Goal: Task Accomplishment & Management: Manage account settings

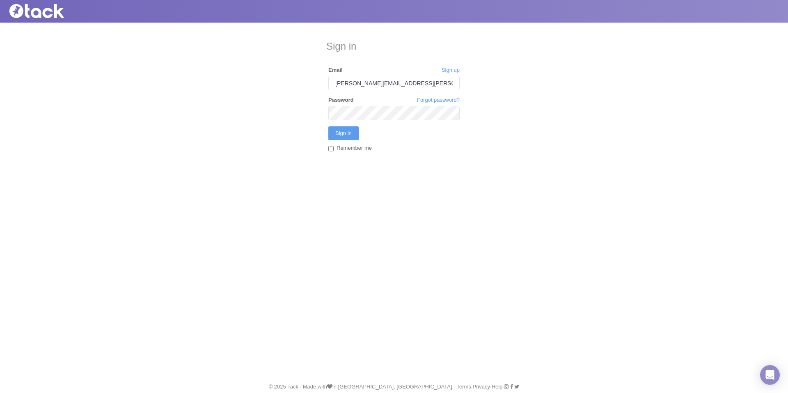
click at [329, 126] on input "Sign in" at bounding box center [344, 133] width 30 height 14
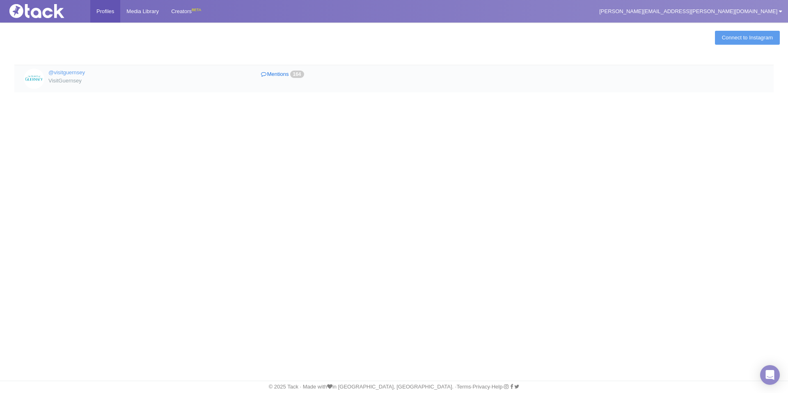
click at [269, 76] on link "Mentions 164" at bounding box center [283, 75] width 142 height 12
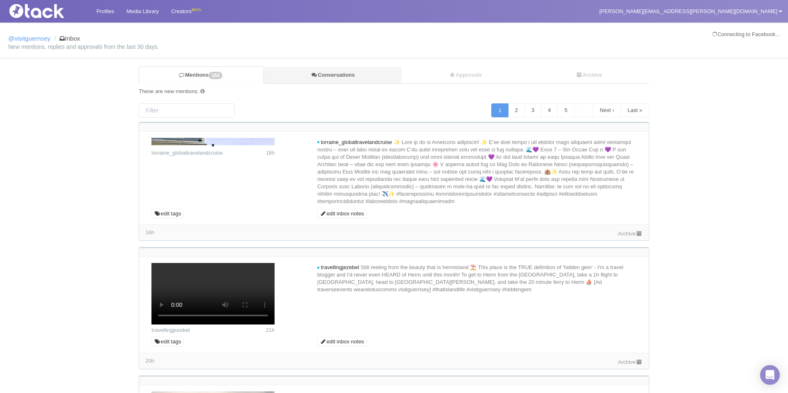
click at [290, 75] on link "Conversations" at bounding box center [333, 75] width 138 height 17
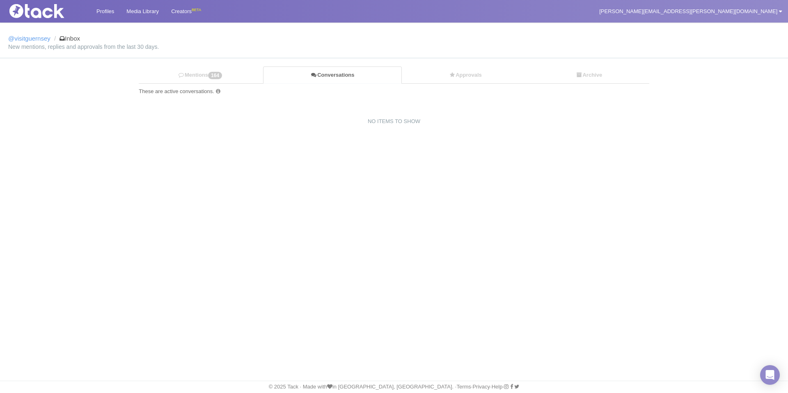
drag, startPoint x: 232, startPoint y: 69, endPoint x: 225, endPoint y: 59, distance: 11.8
click at [232, 69] on link "Mentions 164" at bounding box center [201, 75] width 124 height 17
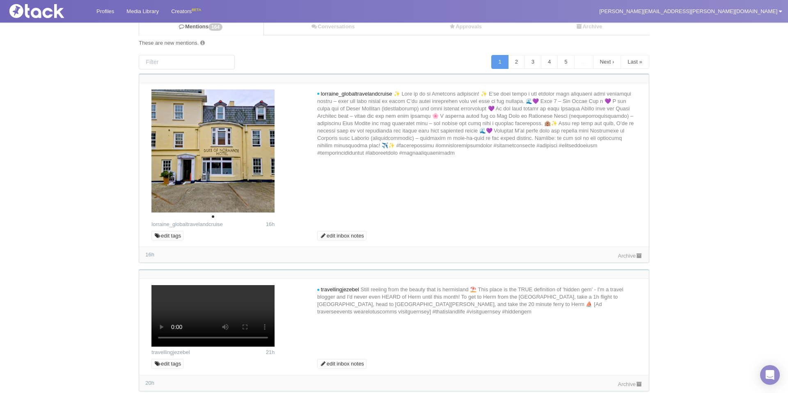
scroll to position [54, 0]
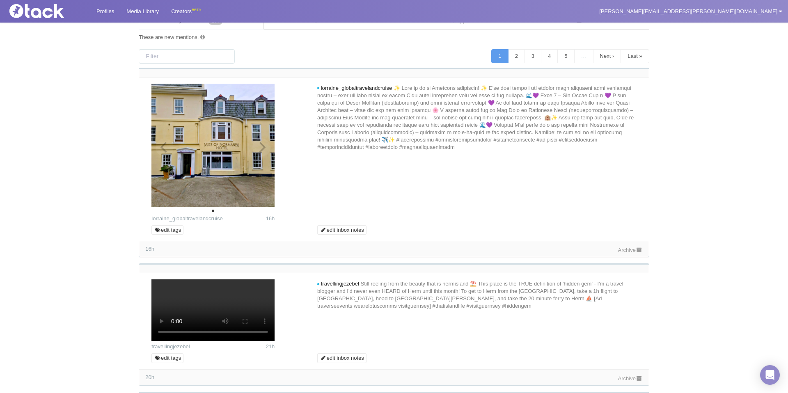
click at [262, 148] on img at bounding box center [213, 145] width 123 height 123
click at [263, 146] on img at bounding box center [213, 145] width 123 height 123
click at [623, 248] on link "Archive" at bounding box center [630, 250] width 25 height 6
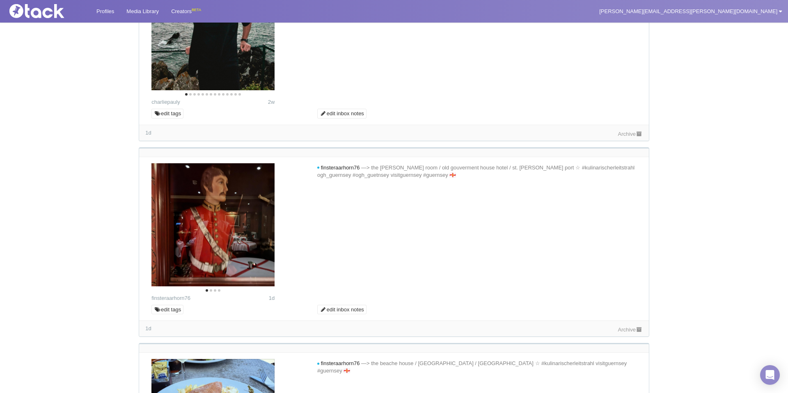
scroll to position [589, 0]
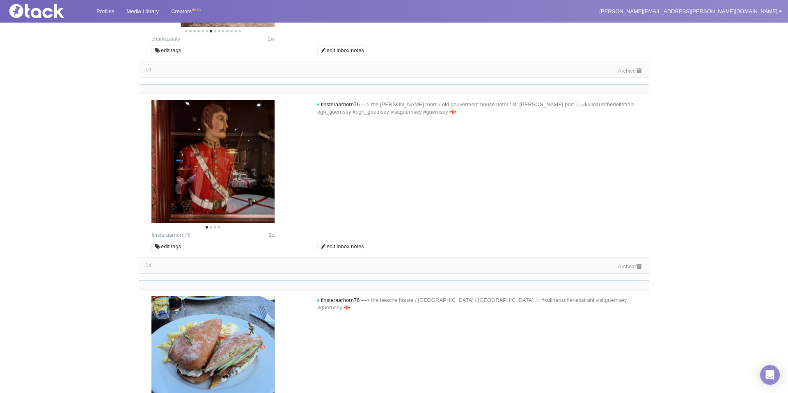
click at [623, 74] on link "Archive" at bounding box center [630, 71] width 25 height 6
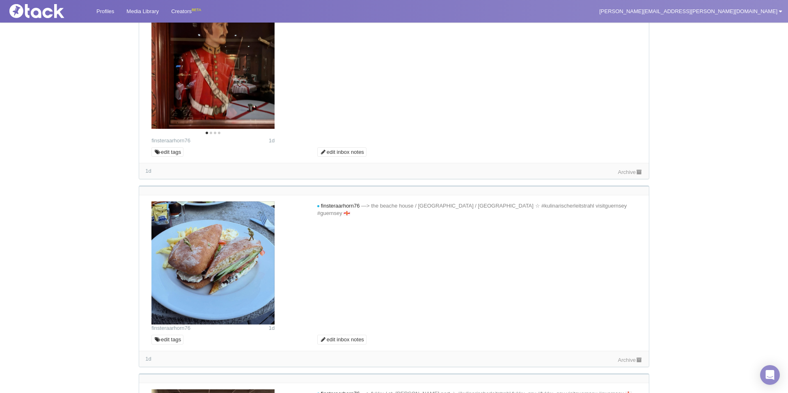
scroll to position [710, 0]
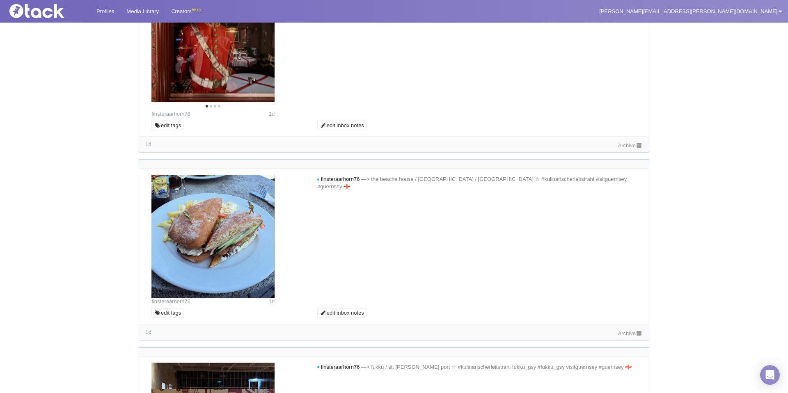
drag, startPoint x: 627, startPoint y: 303, endPoint x: 620, endPoint y: 297, distance: 9.3
click at [627, 149] on link "Archive" at bounding box center [630, 145] width 25 height 6
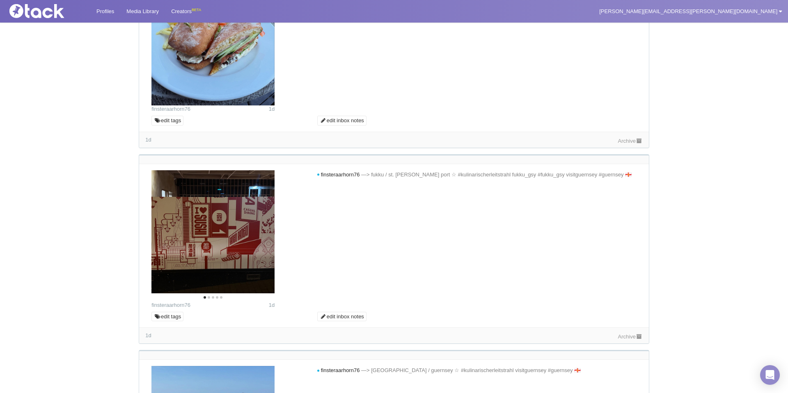
scroll to position [1007, 0]
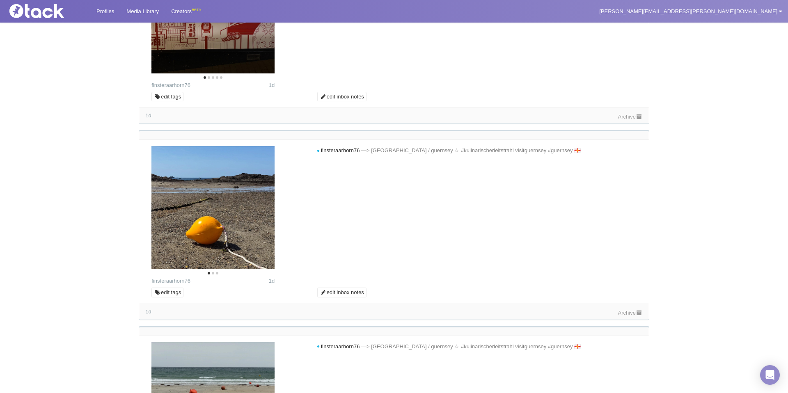
scroll to position [1188, 0]
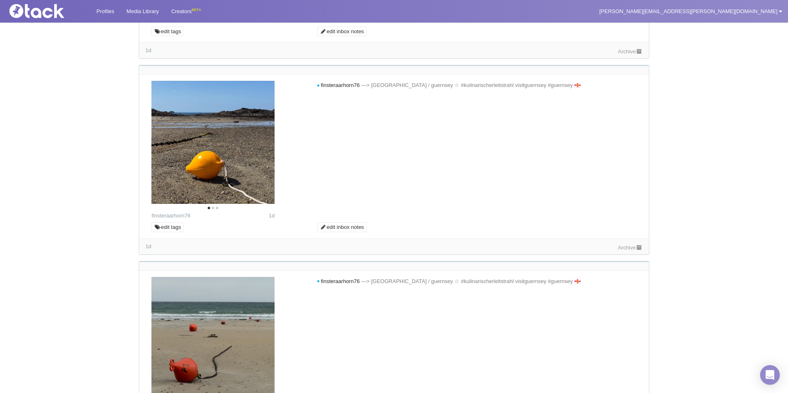
click at [627, 55] on link "Archive" at bounding box center [630, 51] width 25 height 6
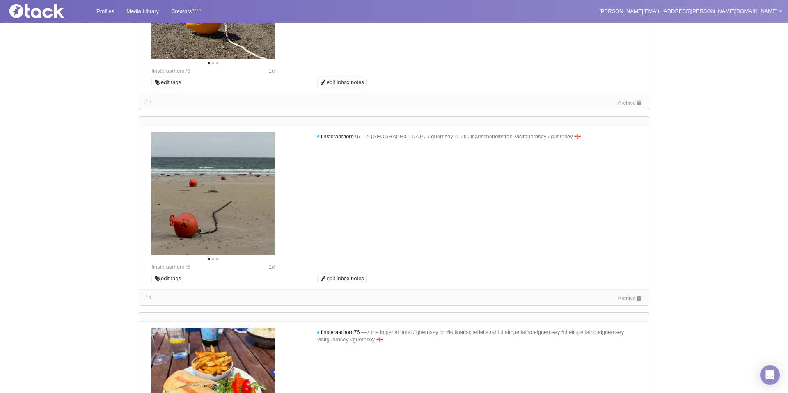
scroll to position [1366, 0]
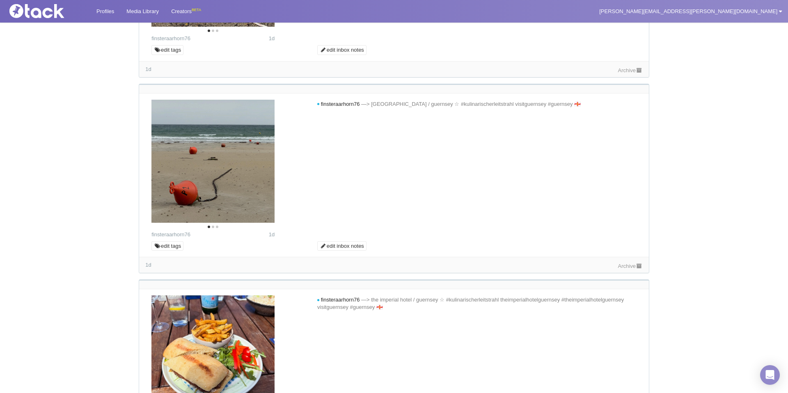
click at [618, 74] on link "Archive" at bounding box center [630, 70] width 25 height 6
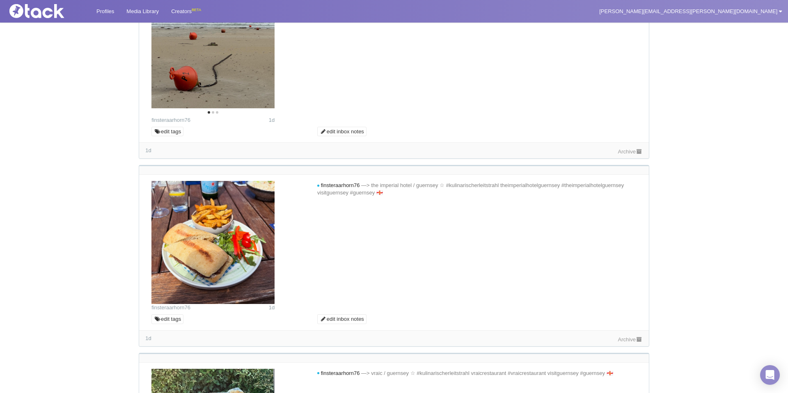
scroll to position [1504, 0]
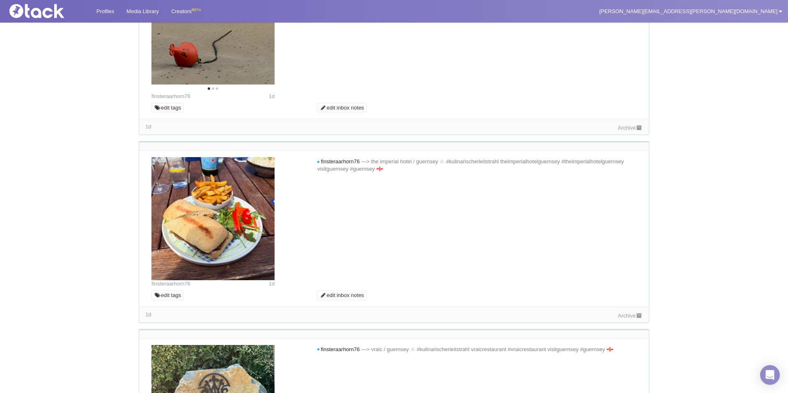
click at [625, 132] on div "Archive" at bounding box center [630, 127] width 25 height 9
click at [628, 131] on link "Archive" at bounding box center [630, 128] width 25 height 6
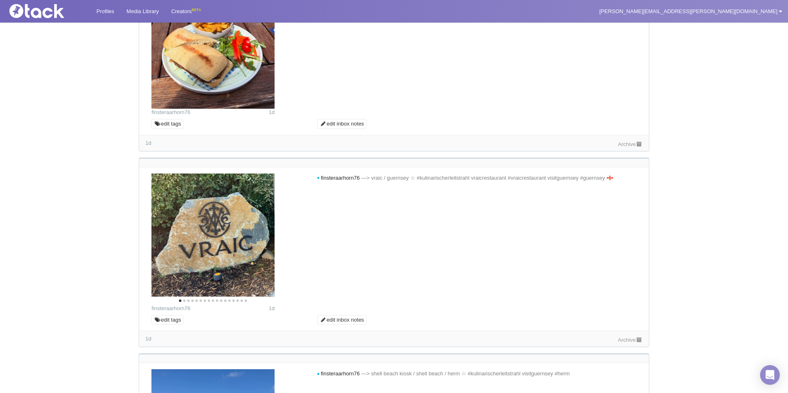
scroll to position [1810, 0]
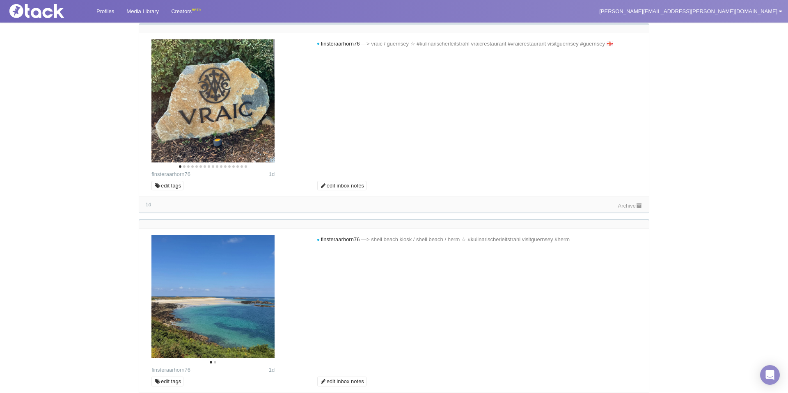
click at [619, 13] on link "Archive" at bounding box center [630, 10] width 25 height 6
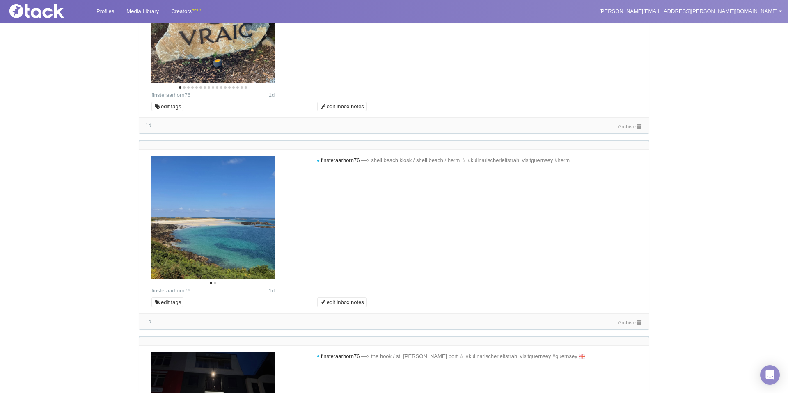
scroll to position [1893, 0]
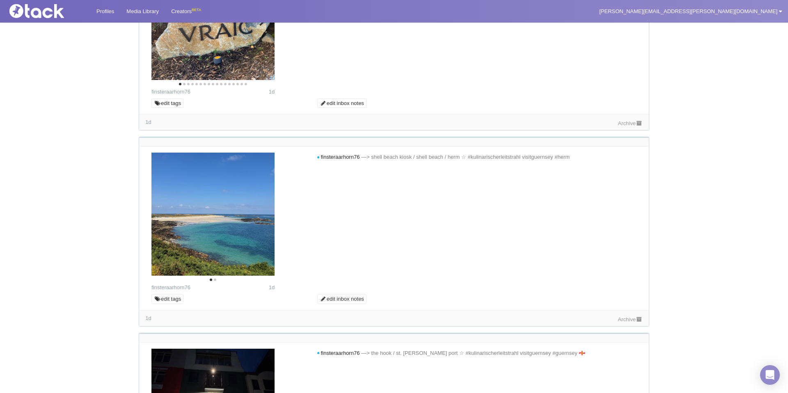
click at [256, 25] on icon "Next" at bounding box center [261, 20] width 11 height 11
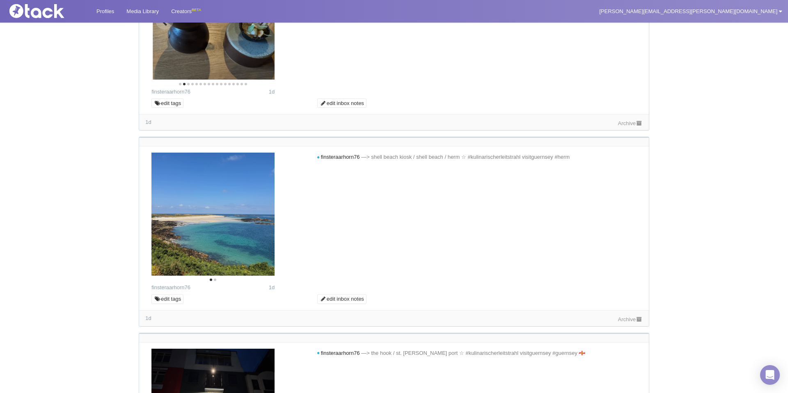
click at [256, 25] on icon "Next" at bounding box center [261, 20] width 11 height 11
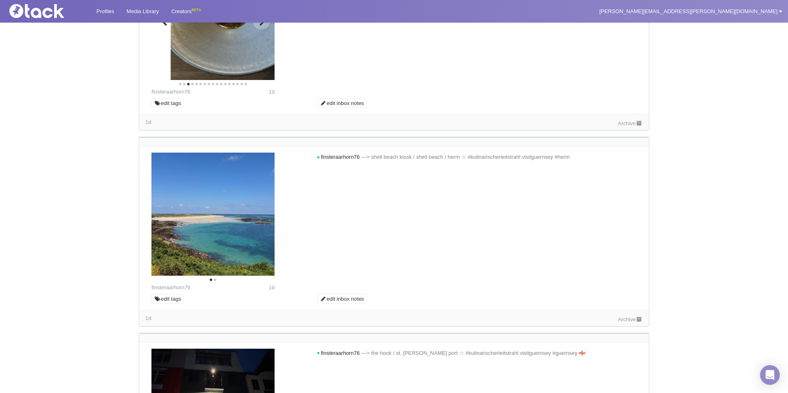
click at [256, 25] on icon "Next" at bounding box center [261, 20] width 11 height 11
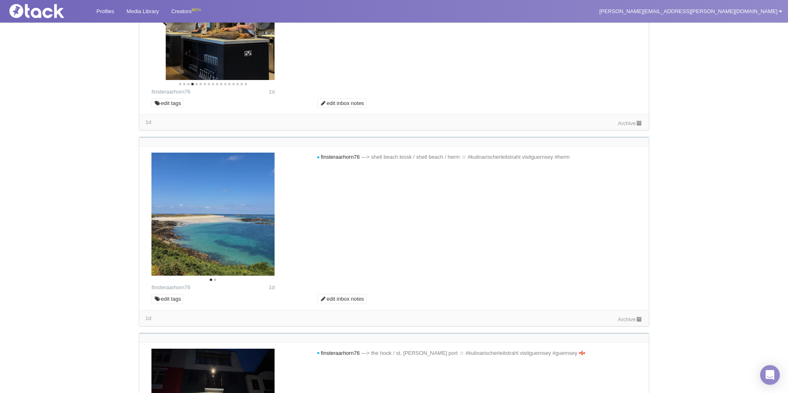
click at [256, 25] on icon "Next" at bounding box center [261, 20] width 11 height 11
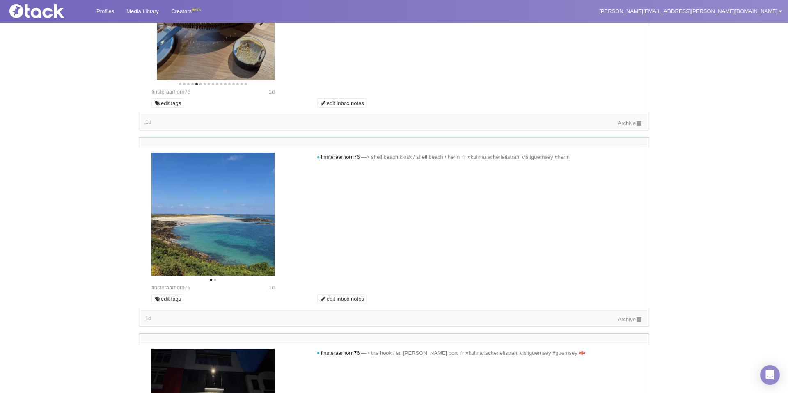
click at [257, 25] on icon "Next" at bounding box center [261, 20] width 11 height 11
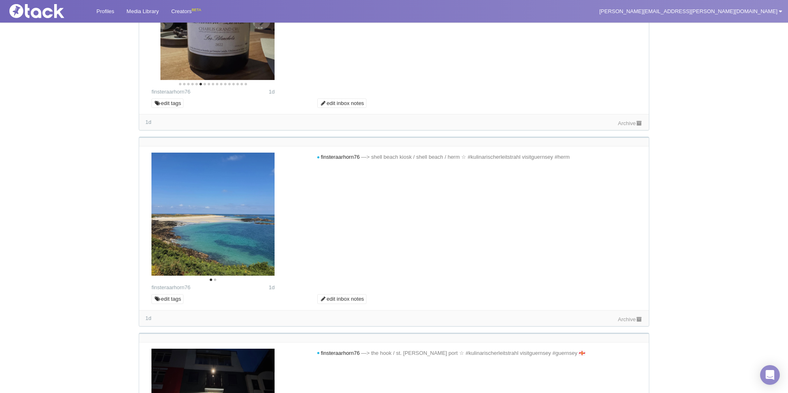
click at [256, 25] on icon "Next" at bounding box center [261, 20] width 11 height 11
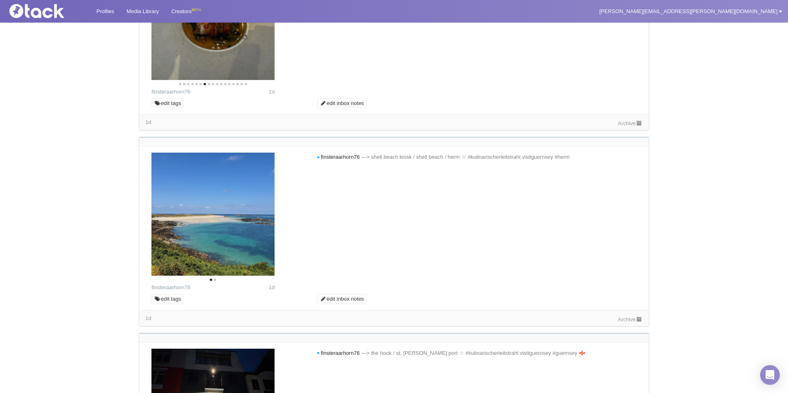
click at [618, 126] on link "Archive" at bounding box center [630, 123] width 25 height 6
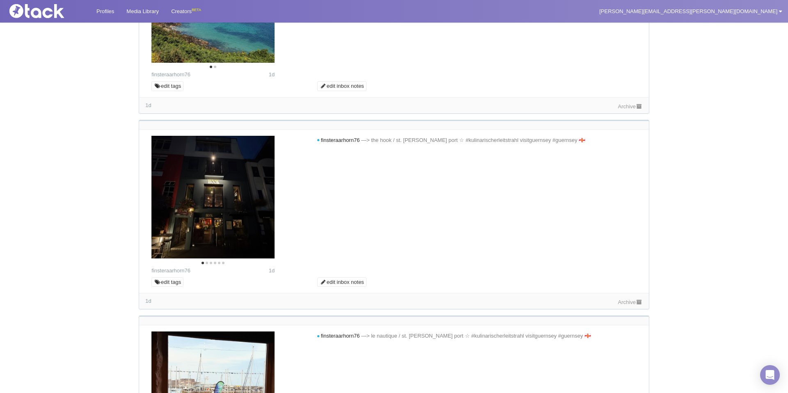
scroll to position [2107, 0]
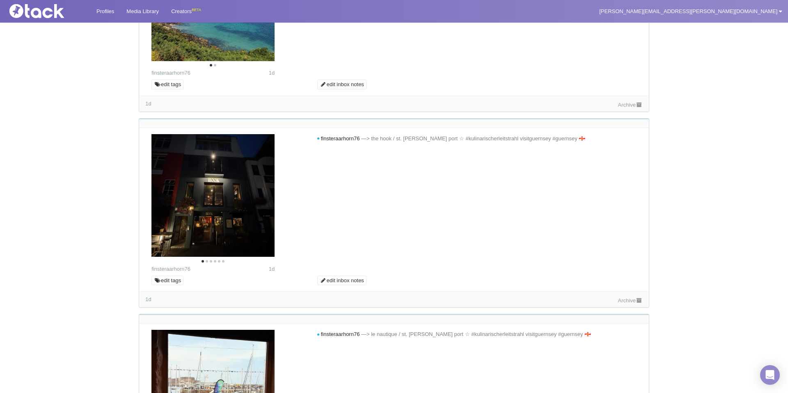
click at [266, 61] on img at bounding box center [213, -1] width 123 height 123
click at [256, 7] on icon "Next" at bounding box center [261, 1] width 11 height 11
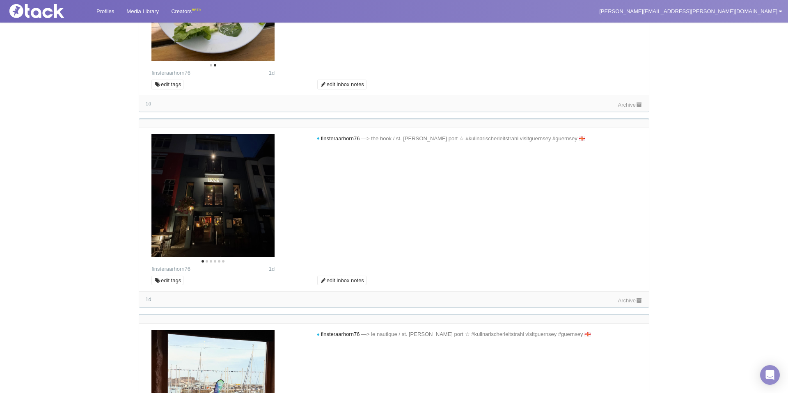
click at [621, 108] on link "Archive" at bounding box center [630, 105] width 25 height 6
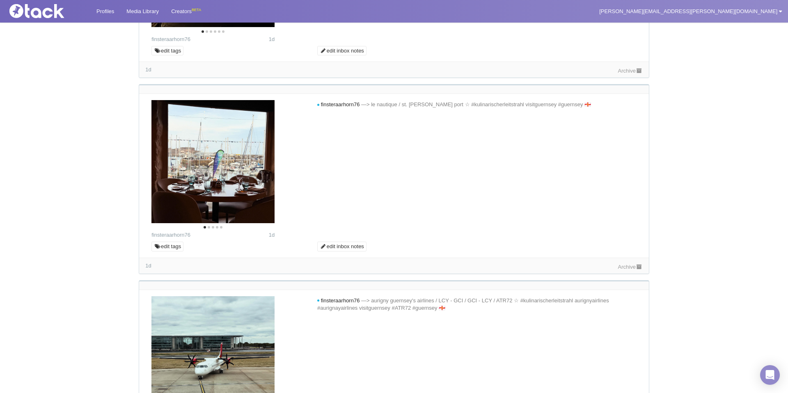
scroll to position [2340, 0]
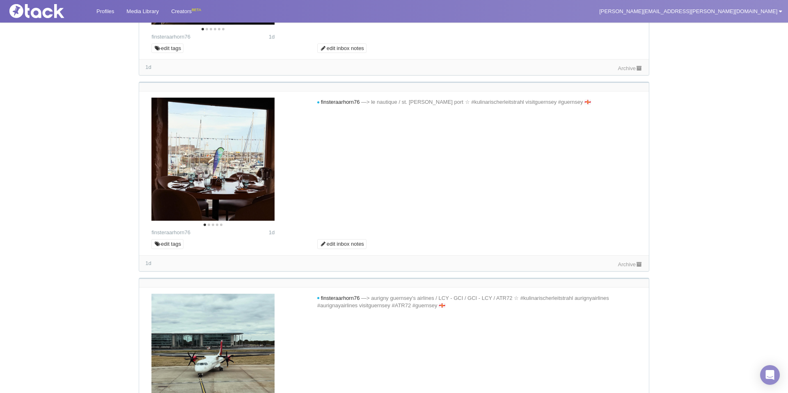
click at [622, 71] on link "Archive" at bounding box center [630, 68] width 25 height 6
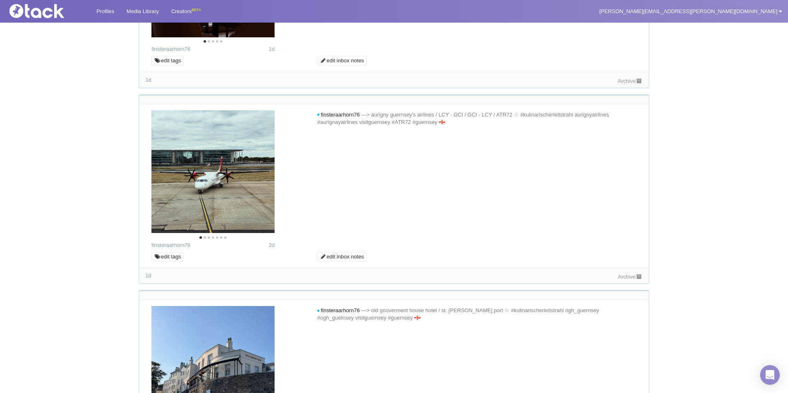
scroll to position [2525, 0]
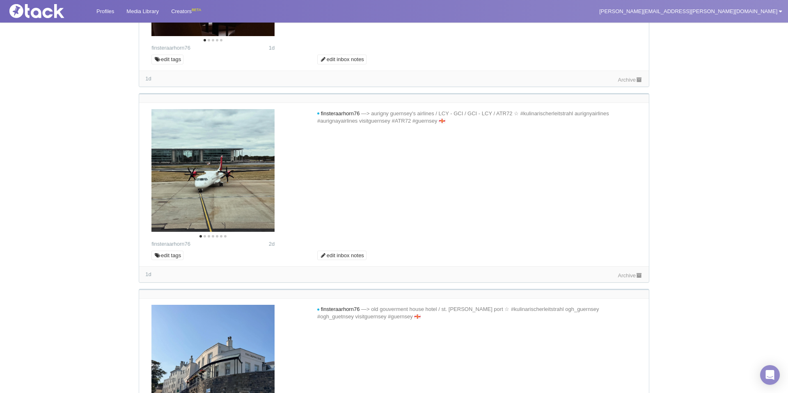
click at [627, 83] on link "Archive" at bounding box center [630, 80] width 25 height 6
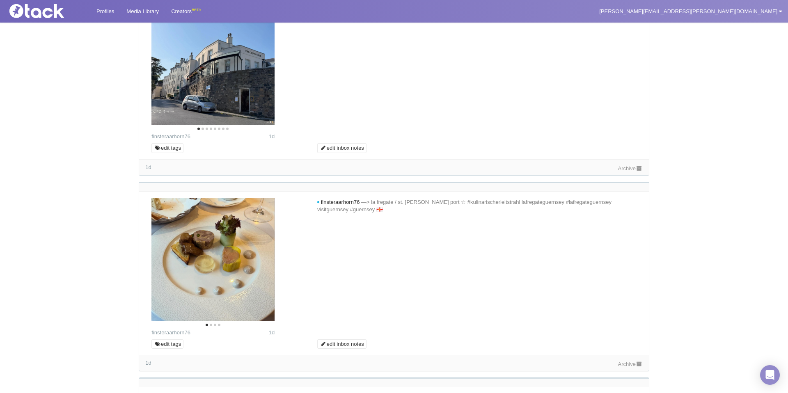
scroll to position [2895, 0]
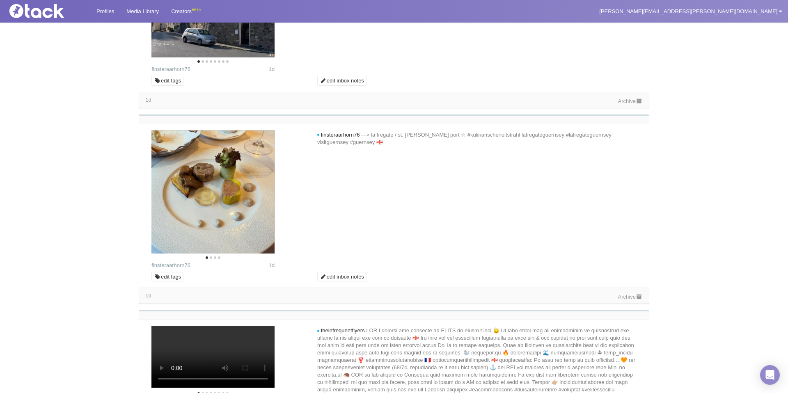
click at [621, 104] on link "Archive" at bounding box center [630, 101] width 25 height 6
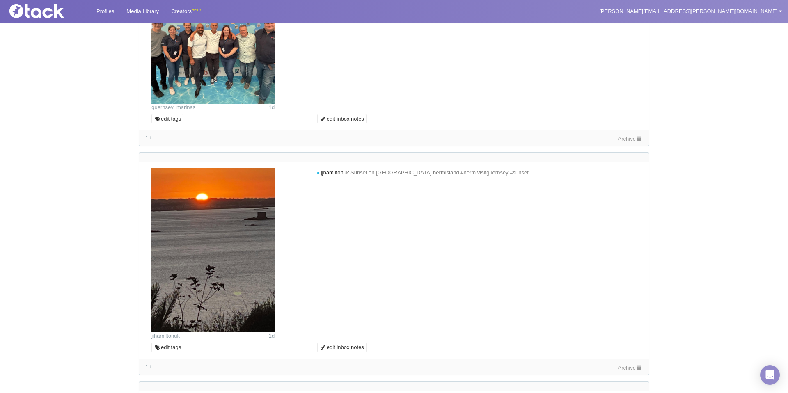
scroll to position [3374, 0]
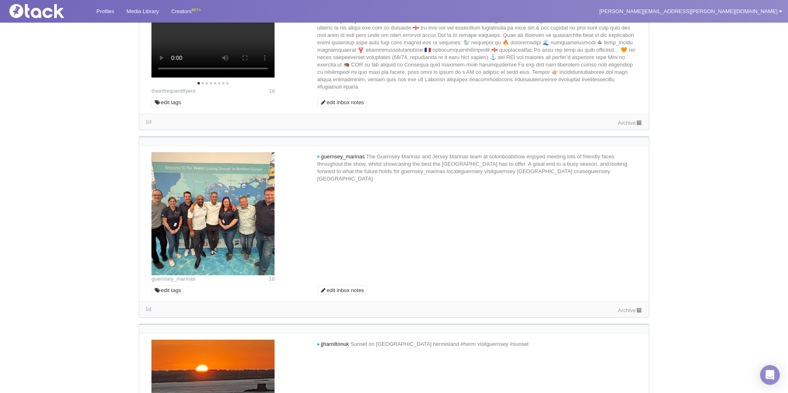
scroll to position [3205, 0]
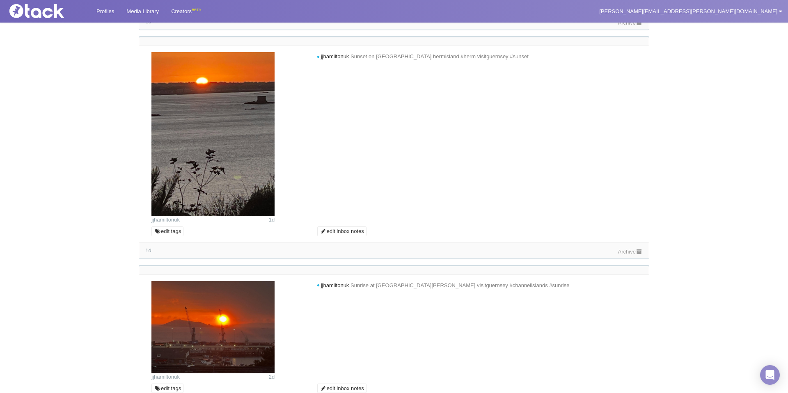
scroll to position [3557, 0]
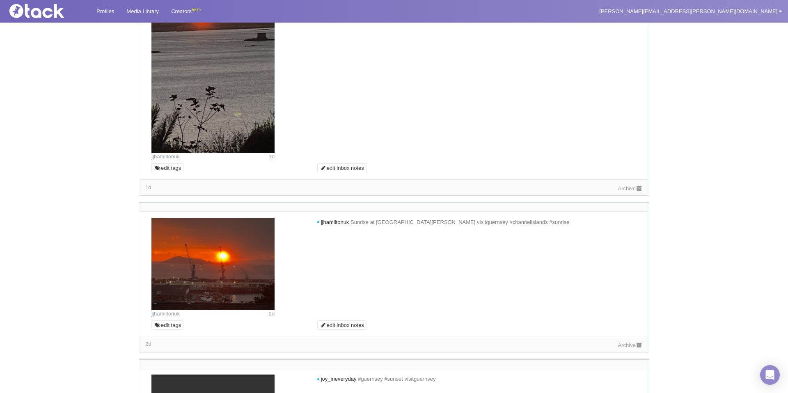
drag, startPoint x: 262, startPoint y: 234, endPoint x: 343, endPoint y: 248, distance: 82.5
click at [263, 153] on img at bounding box center [213, 71] width 123 height 164
click at [618, 192] on link "Archive" at bounding box center [630, 189] width 25 height 6
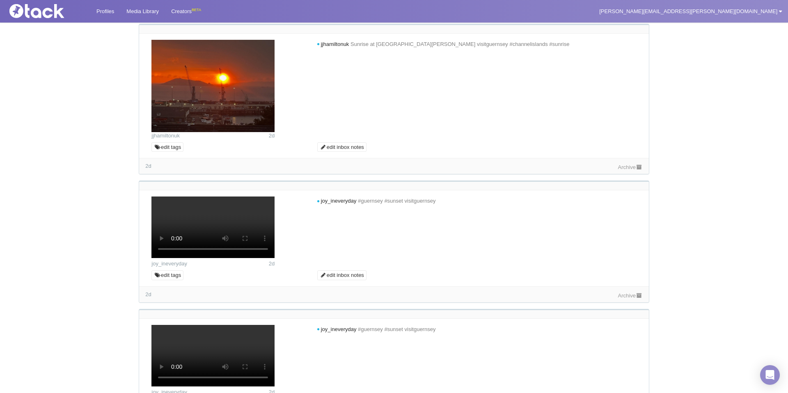
scroll to position [3790, 0]
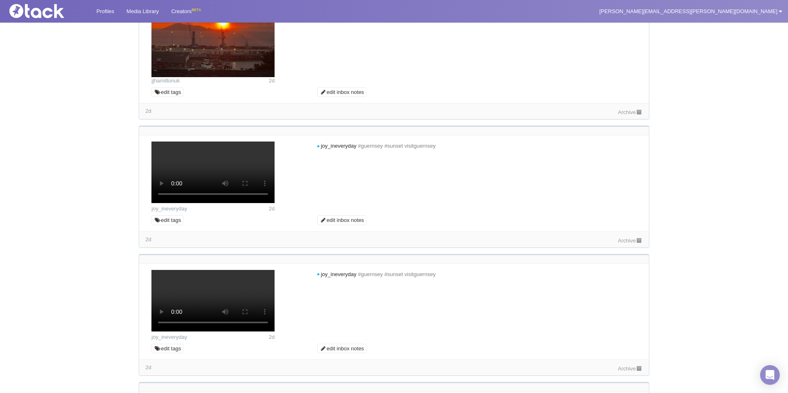
click at [628, 115] on link "Archive" at bounding box center [630, 112] width 25 height 6
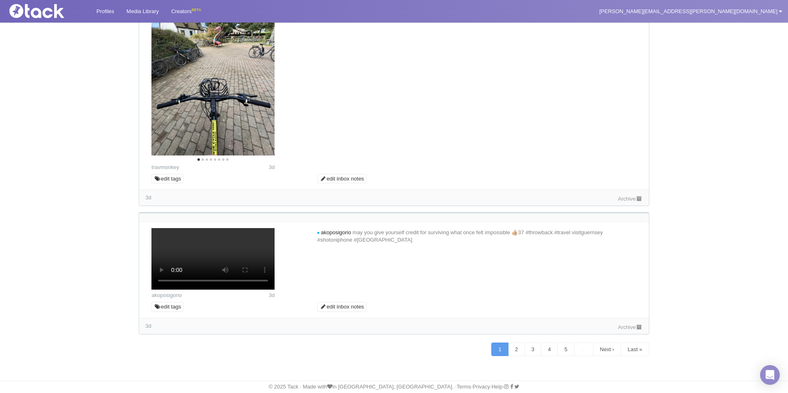
scroll to position [4610, 0]
click at [263, 80] on icon "Next" at bounding box center [261, 75] width 11 height 11
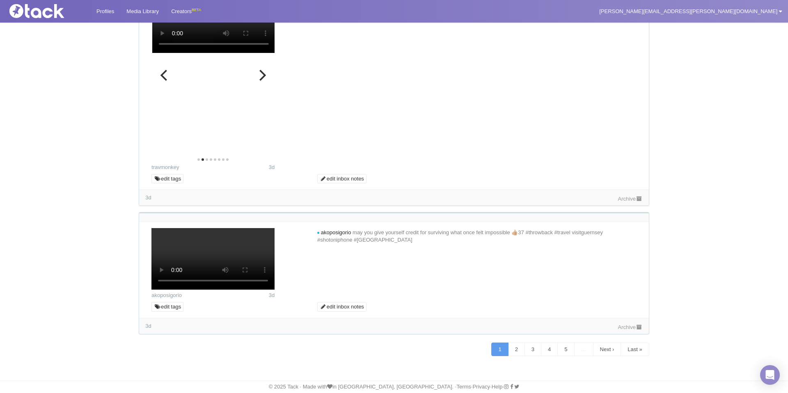
click at [263, 80] on icon "Next" at bounding box center [261, 75] width 11 height 11
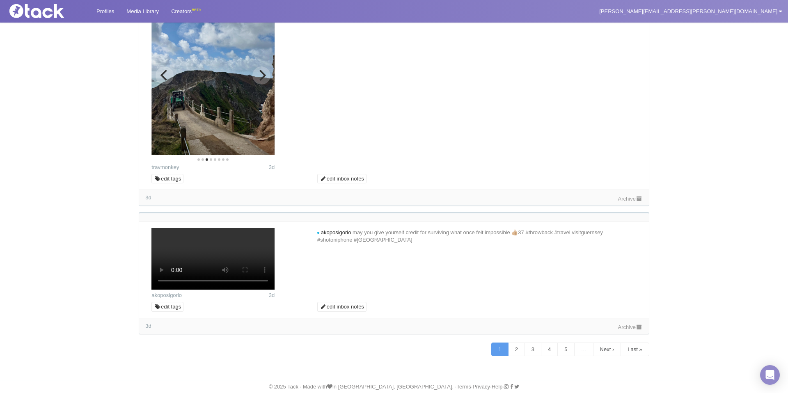
click at [264, 80] on icon "Next" at bounding box center [261, 75] width 11 height 11
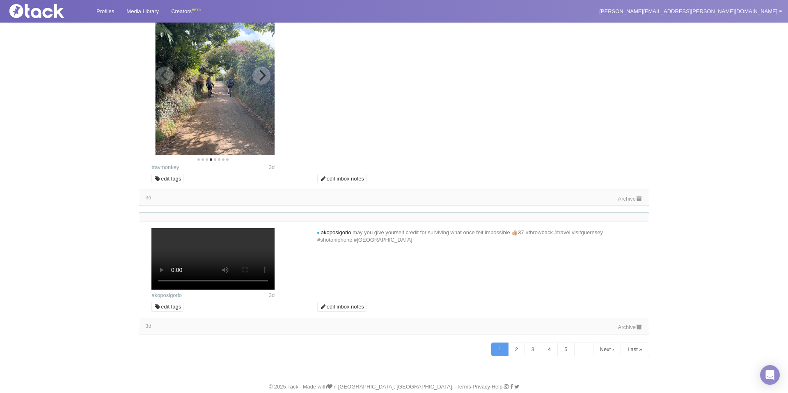
click at [264, 80] on icon "Next" at bounding box center [261, 75] width 11 height 11
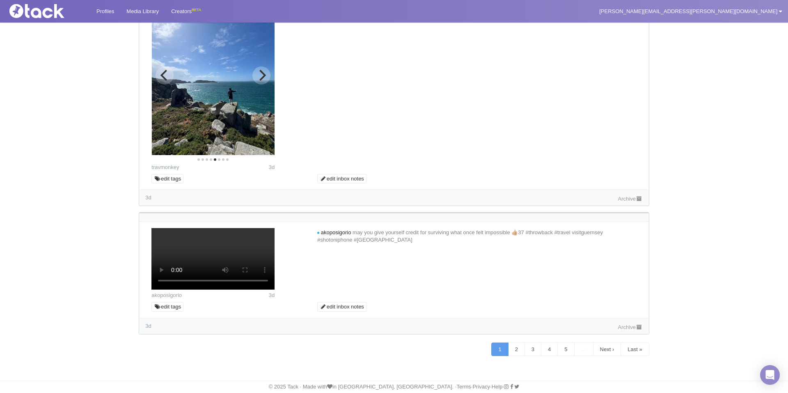
click at [264, 80] on icon "Next" at bounding box center [261, 75] width 11 height 11
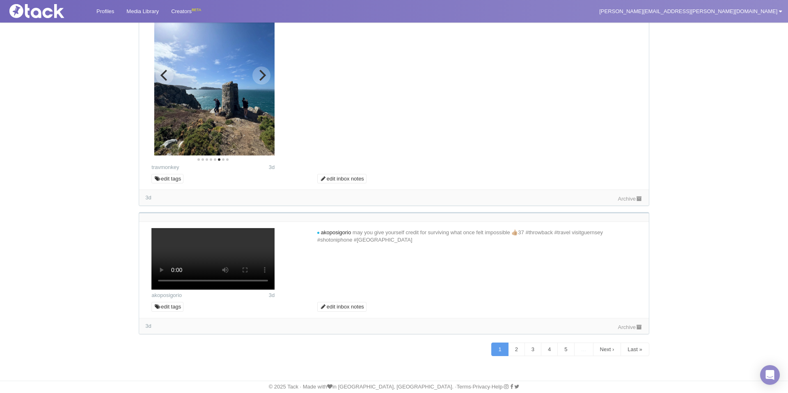
click at [264, 80] on icon "Next" at bounding box center [261, 75] width 11 height 11
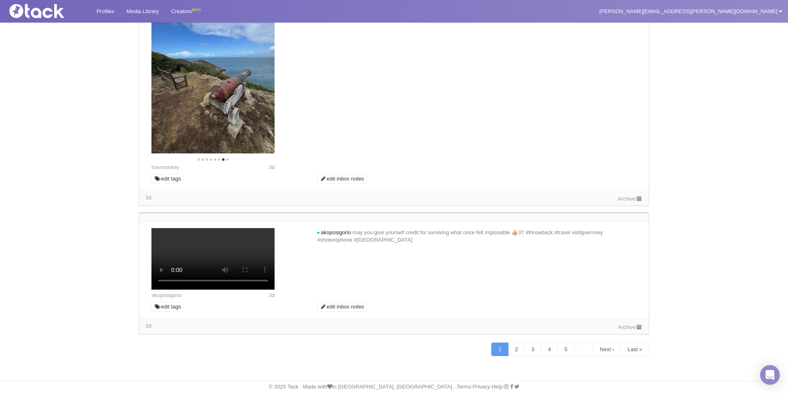
scroll to position [5152, 0]
click at [514, 347] on link "2" at bounding box center [516, 350] width 17 height 14
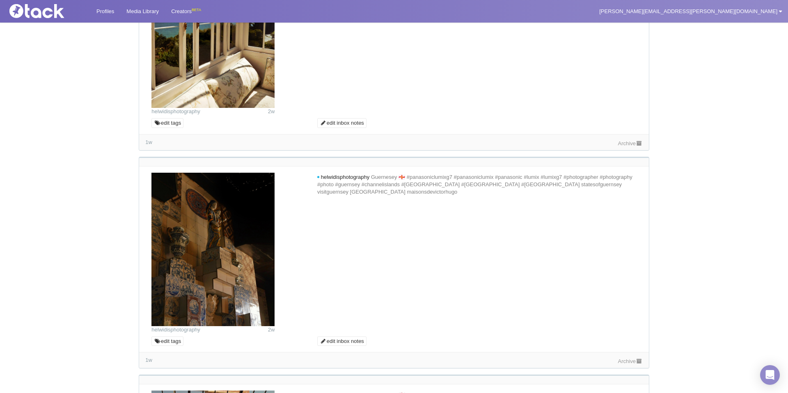
scroll to position [0, 0]
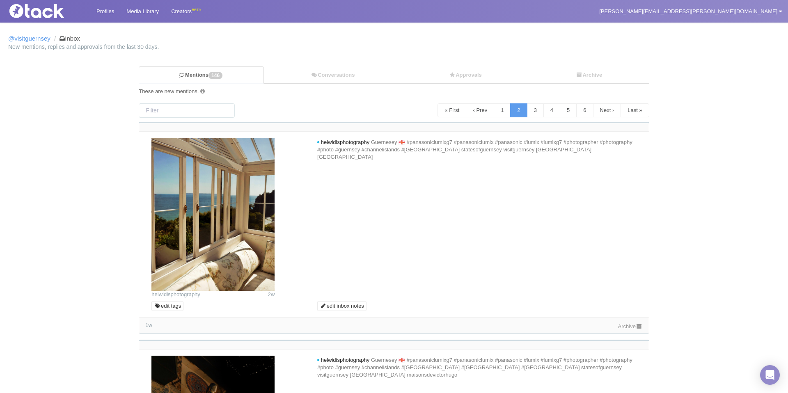
click at [265, 222] on img at bounding box center [213, 215] width 123 height 154
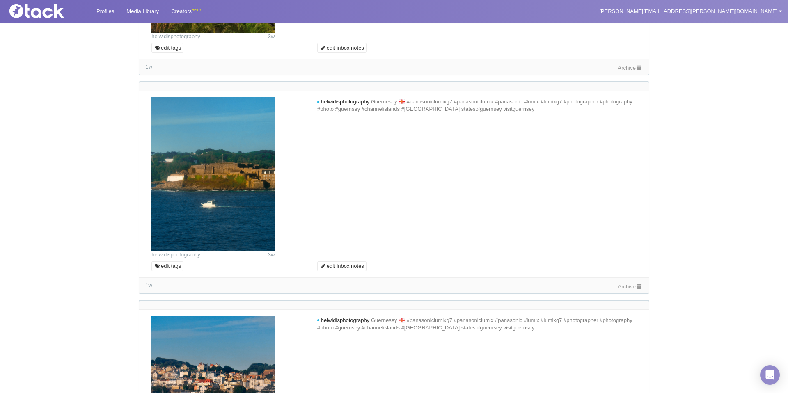
scroll to position [1352, 0]
click at [623, 287] on link "Archive" at bounding box center [630, 286] width 25 height 6
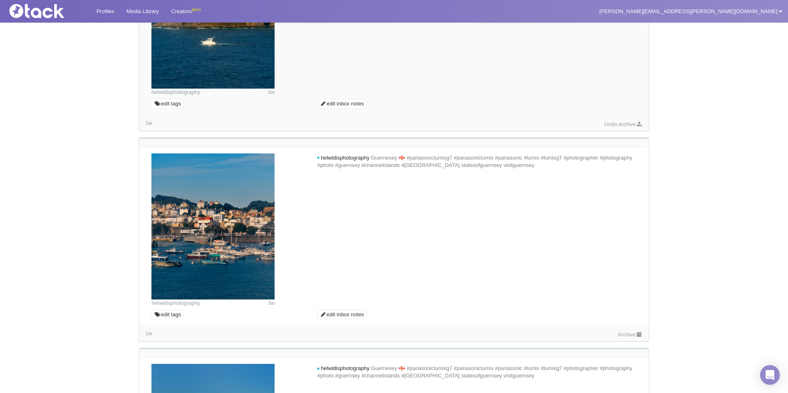
scroll to position [1547, 0]
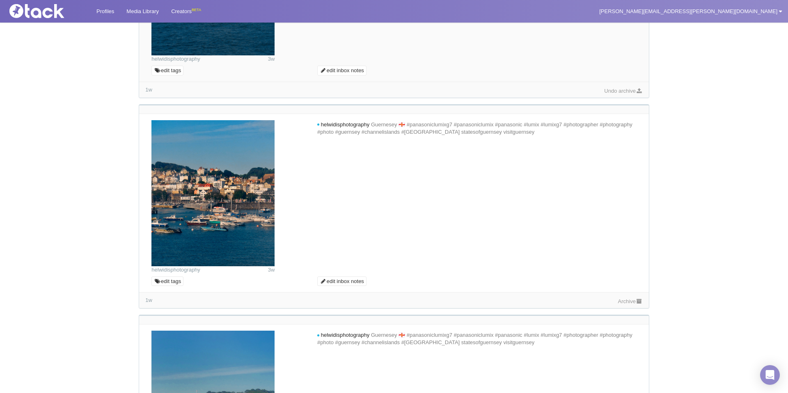
click at [618, 300] on link "Archive" at bounding box center [630, 302] width 25 height 6
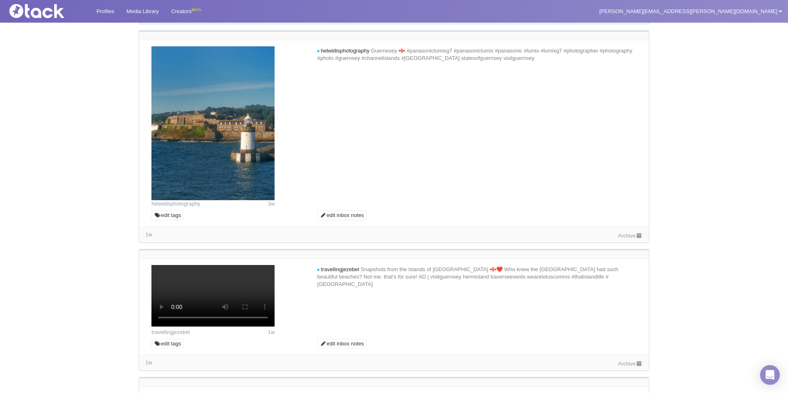
click at [618, 237] on link "Archive" at bounding box center [630, 236] width 25 height 6
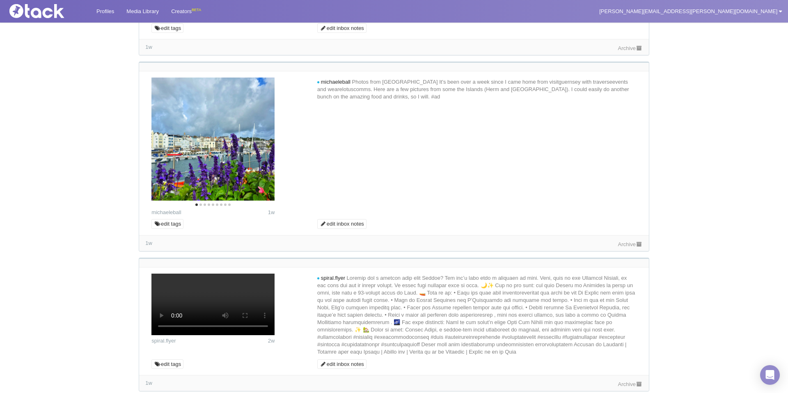
scroll to position [2248, 0]
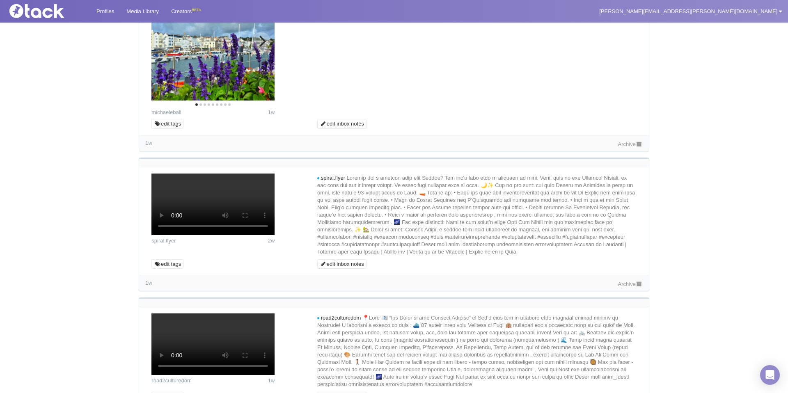
click at [263, 46] on icon "Next" at bounding box center [263, 41] width 7 height 11
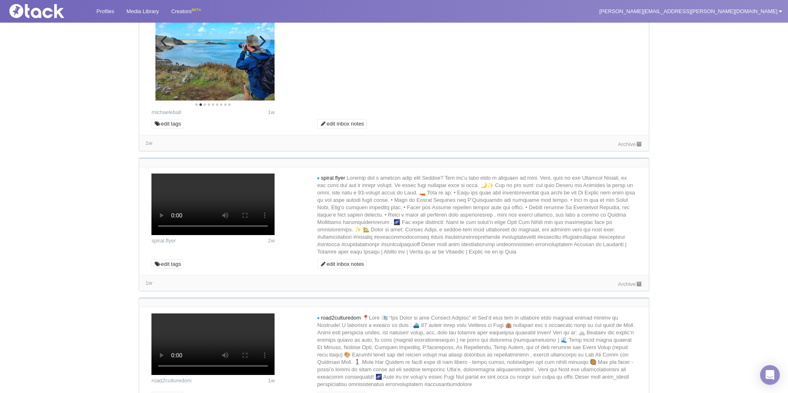
click at [263, 46] on icon "Next" at bounding box center [263, 41] width 7 height 11
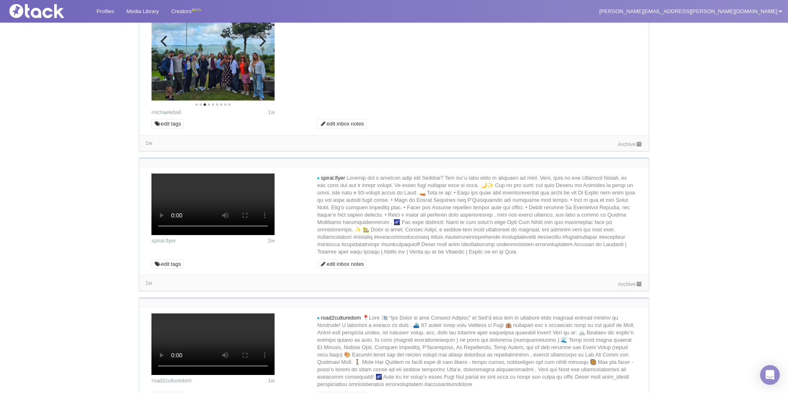
click at [263, 46] on icon "Next" at bounding box center [263, 41] width 7 height 11
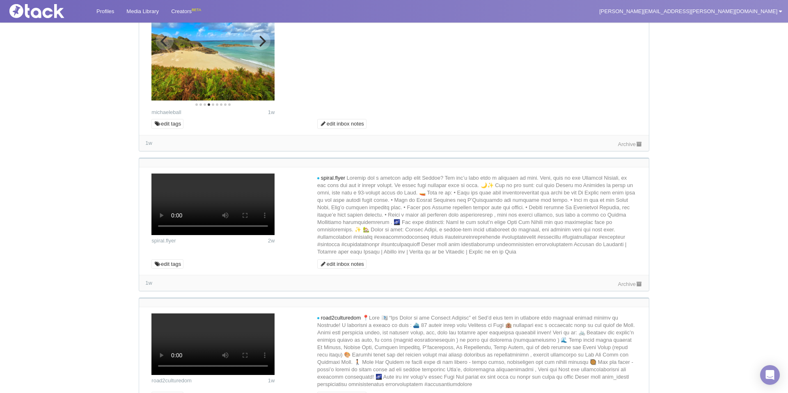
click at [263, 46] on icon "Next" at bounding box center [263, 41] width 7 height 11
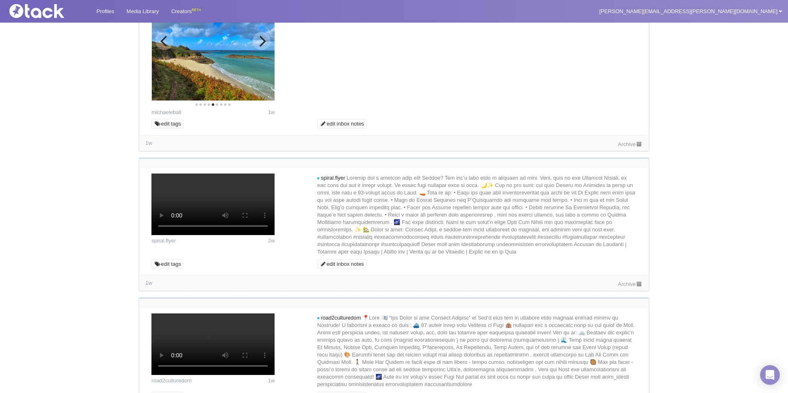
click at [263, 46] on icon "Next" at bounding box center [263, 41] width 7 height 11
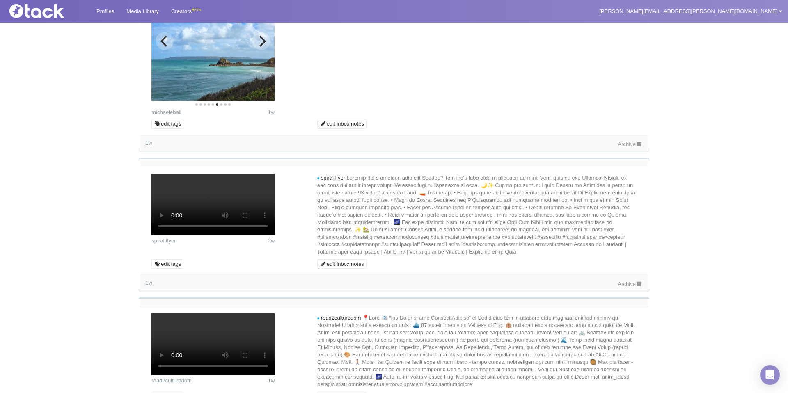
click at [263, 46] on icon "Next" at bounding box center [263, 41] width 7 height 11
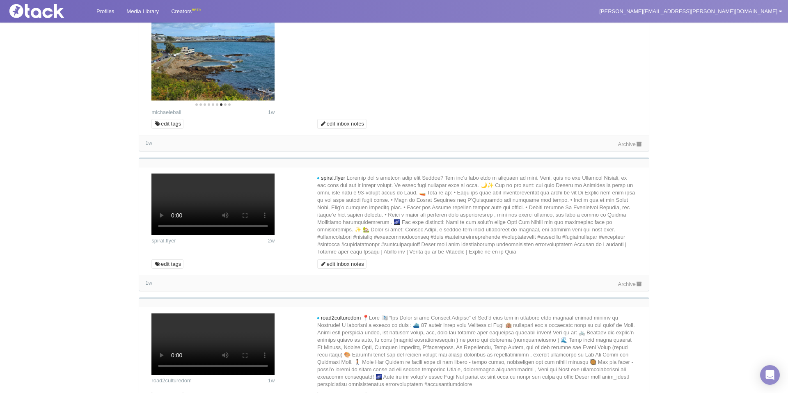
drag, startPoint x: 625, startPoint y: 300, endPoint x: 605, endPoint y: 303, distance: 20.4
click at [625, 147] on link "Archive" at bounding box center [630, 144] width 25 height 6
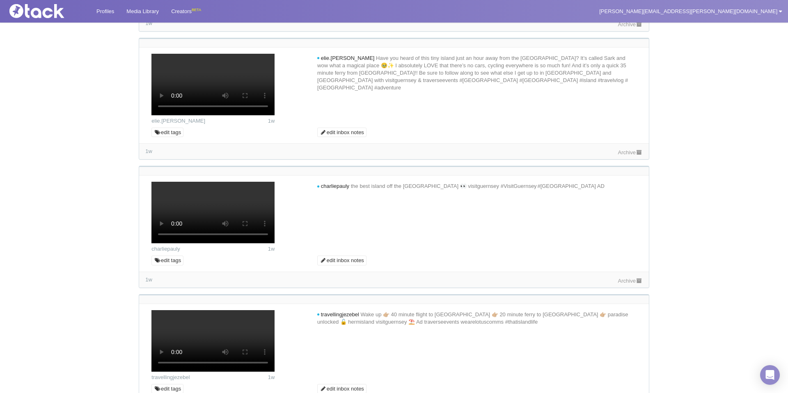
scroll to position [3027, 0]
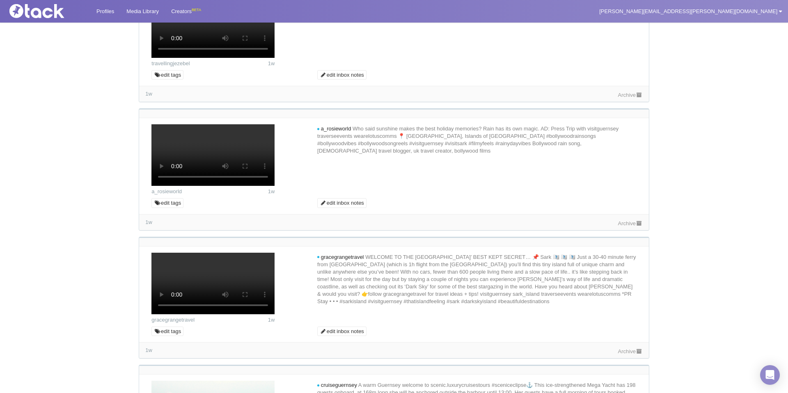
scroll to position [3307, 0]
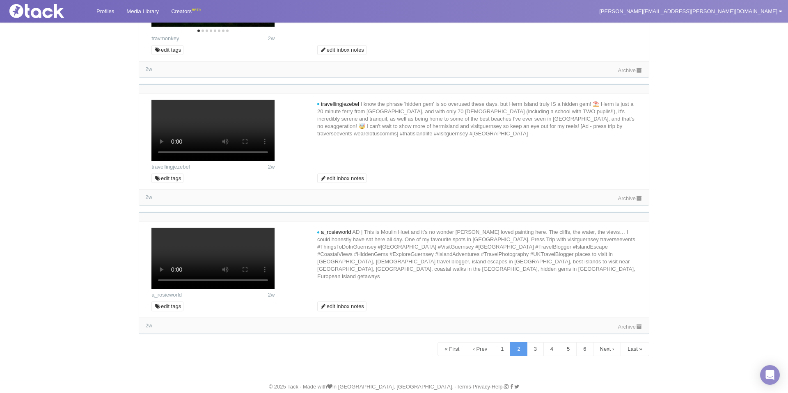
scroll to position [4816, 0]
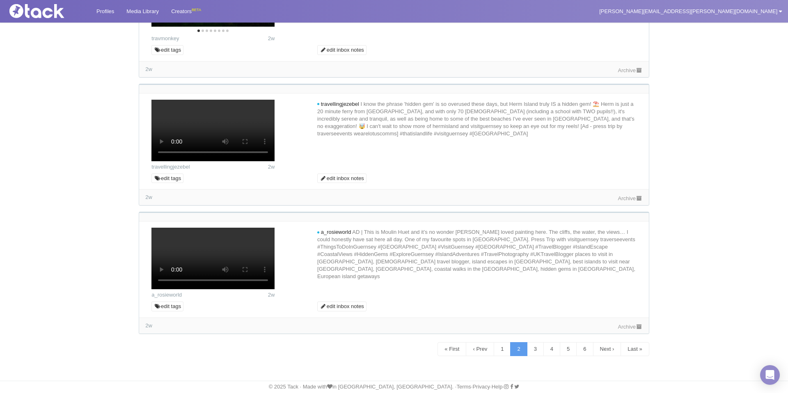
click at [623, 74] on link "Archive" at bounding box center [630, 70] width 25 height 6
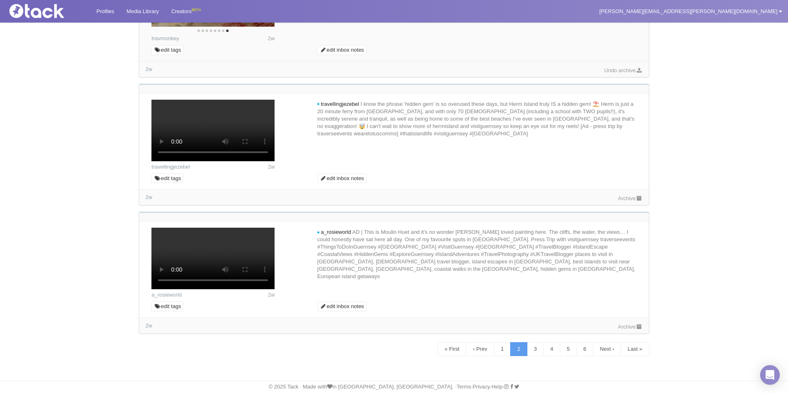
drag, startPoint x: 542, startPoint y: 265, endPoint x: 534, endPoint y: 264, distance: 7.9
click at [541, 265] on div at bounding box center [393, 263] width 497 height 71
click at [532, 346] on link "3" at bounding box center [535, 349] width 17 height 14
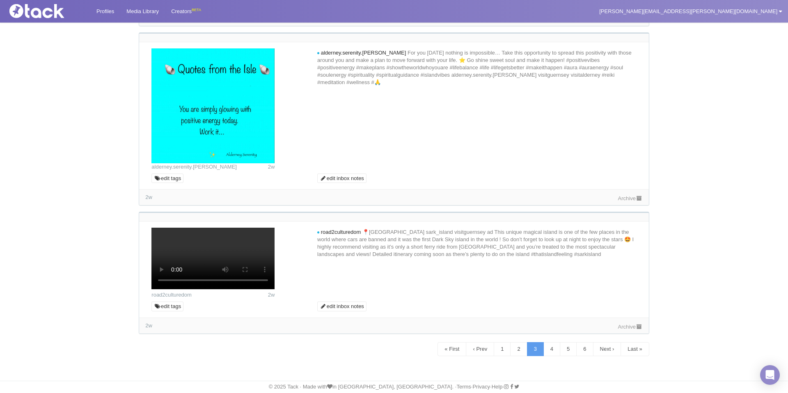
click at [531, 346] on link "3" at bounding box center [535, 349] width 17 height 14
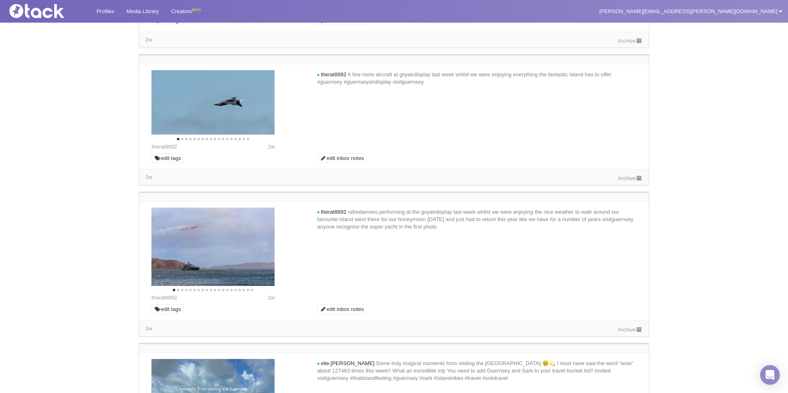
scroll to position [0, 0]
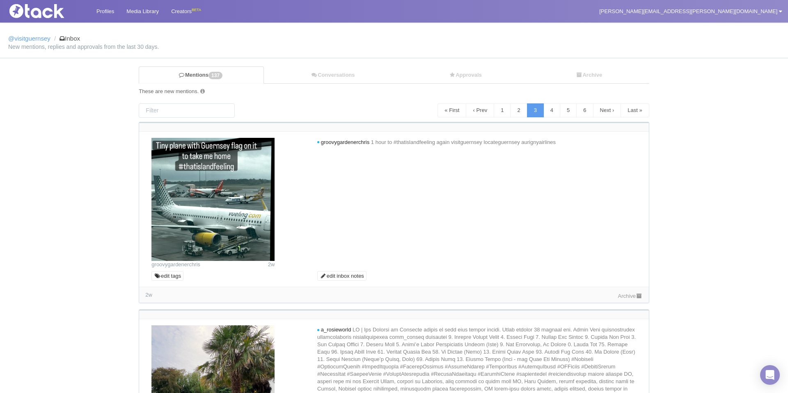
click at [625, 293] on link "Archive" at bounding box center [630, 296] width 25 height 6
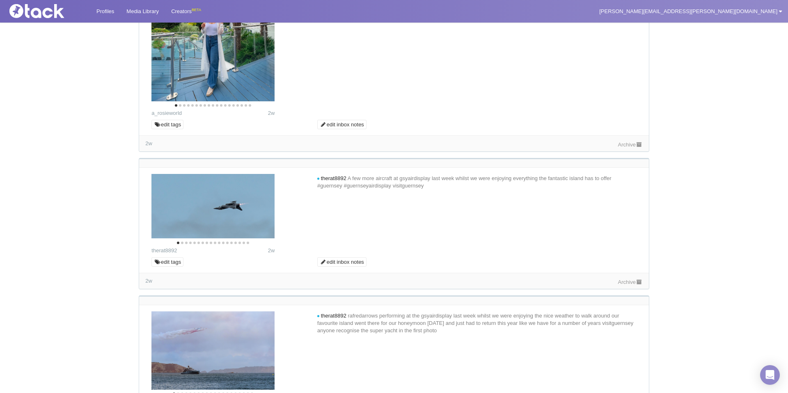
scroll to position [410, 0]
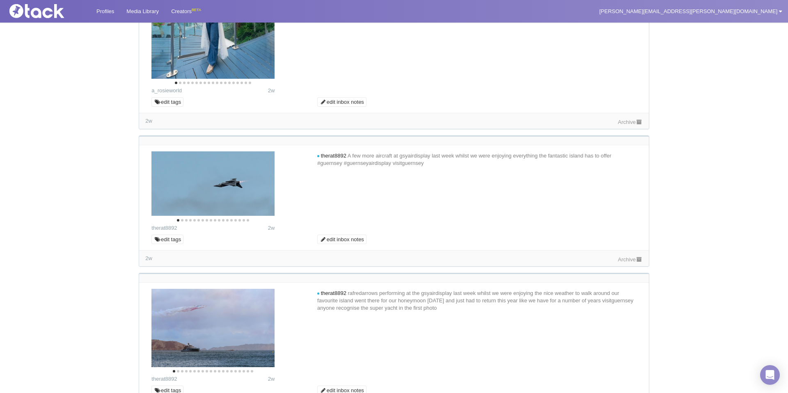
click at [626, 255] on div "Archive" at bounding box center [630, 259] width 25 height 9
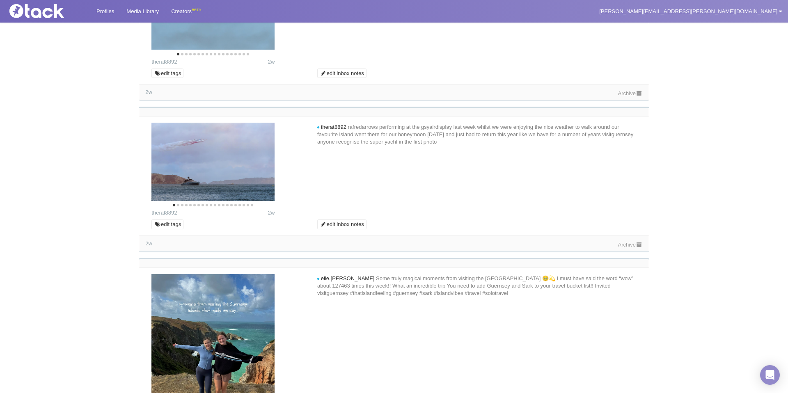
scroll to position [610, 0]
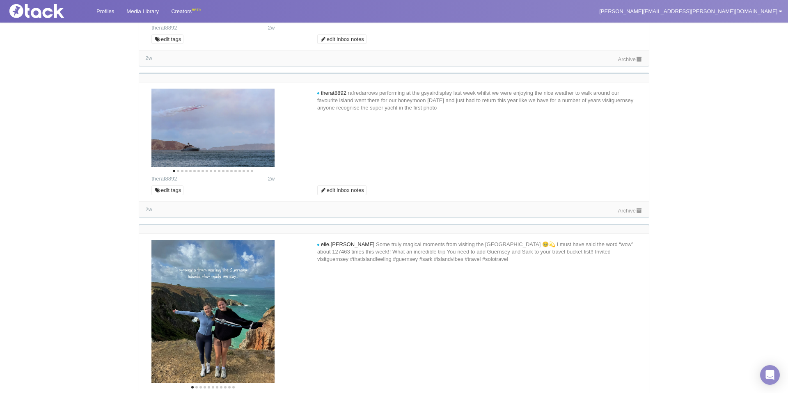
click at [626, 210] on link "Archive" at bounding box center [630, 211] width 25 height 6
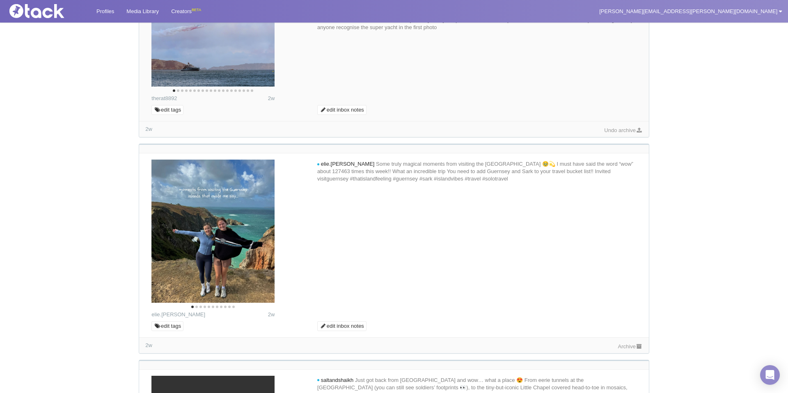
scroll to position [694, 0]
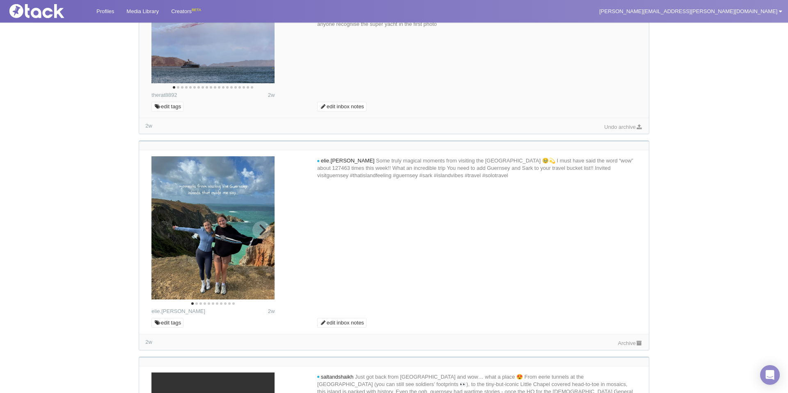
click at [262, 230] on icon "Next" at bounding box center [261, 230] width 11 height 11
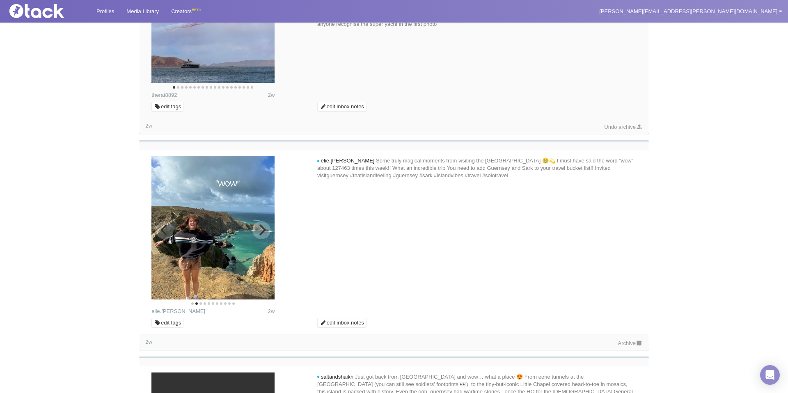
click at [262, 230] on icon "Next" at bounding box center [261, 230] width 11 height 11
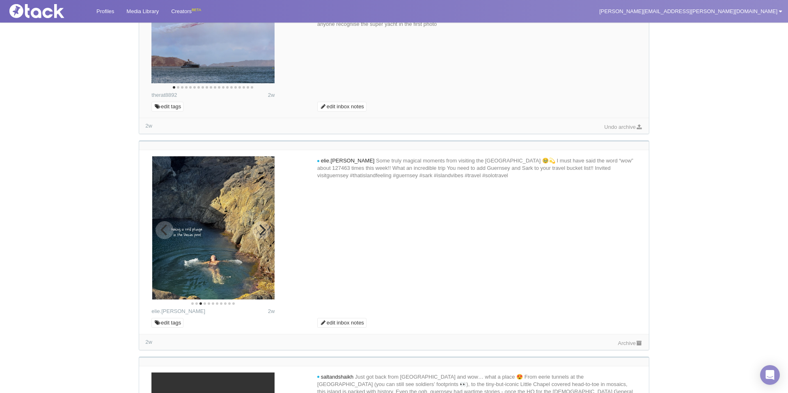
click at [262, 230] on icon "Next" at bounding box center [261, 230] width 11 height 11
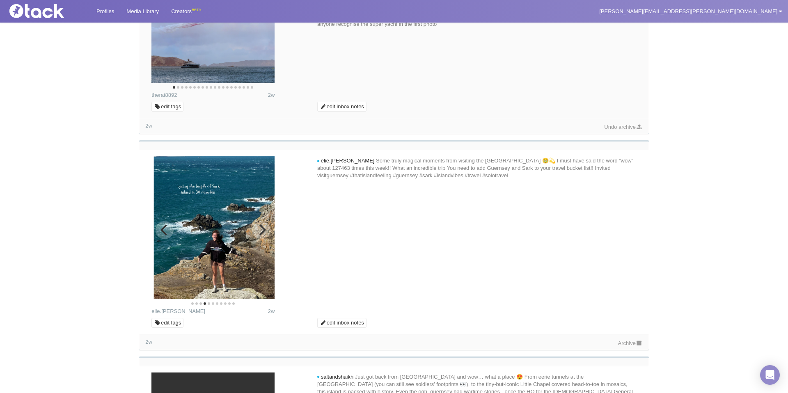
click at [262, 230] on icon "Next" at bounding box center [261, 230] width 11 height 11
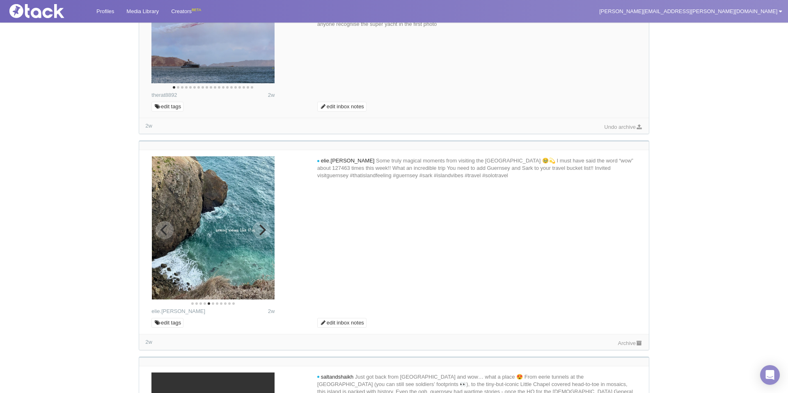
click at [262, 230] on icon "Next" at bounding box center [261, 230] width 11 height 11
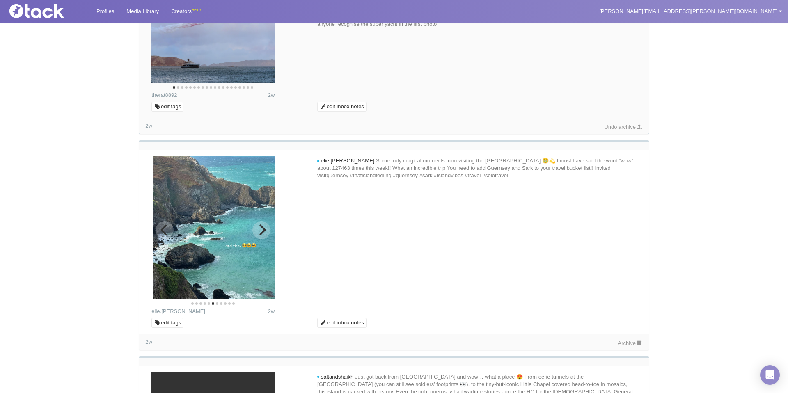
click at [262, 230] on icon "Next" at bounding box center [261, 230] width 11 height 11
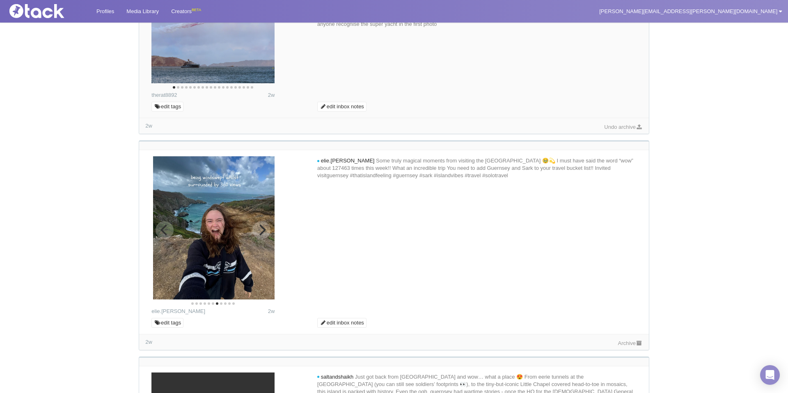
click at [262, 230] on icon "Next" at bounding box center [261, 230] width 11 height 11
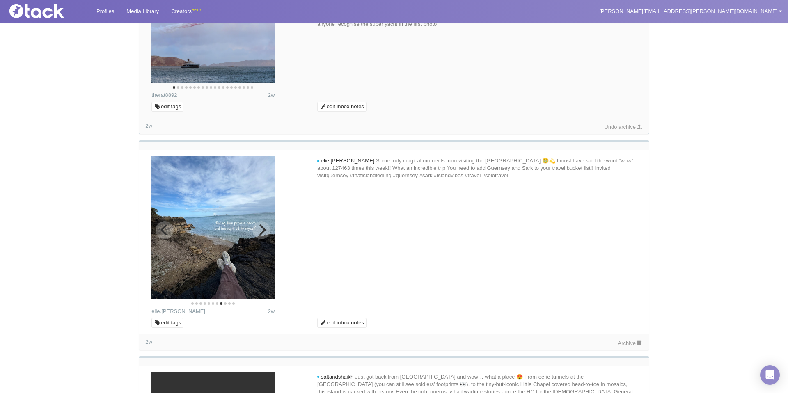
click at [262, 230] on icon "Next" at bounding box center [261, 230] width 11 height 11
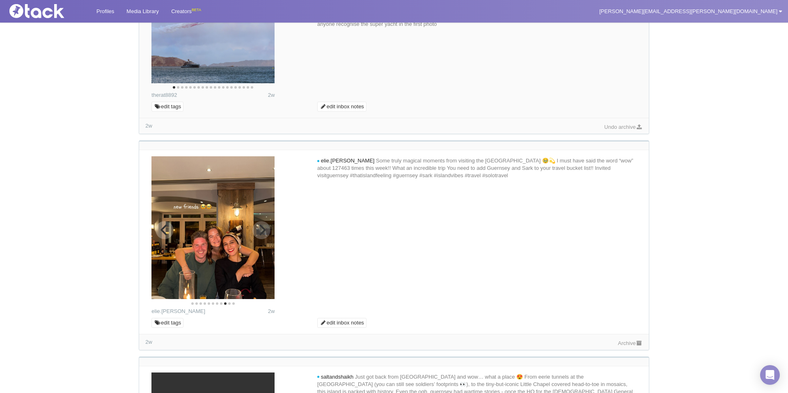
click at [262, 230] on icon "Next" at bounding box center [261, 230] width 11 height 11
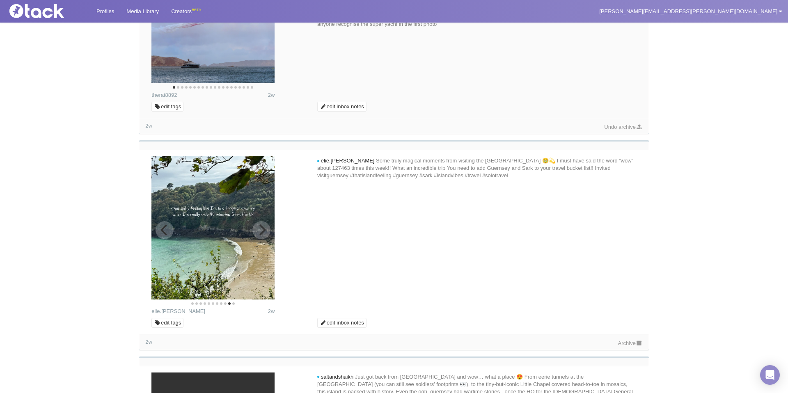
click at [266, 226] on icon "Next" at bounding box center [261, 230] width 11 height 11
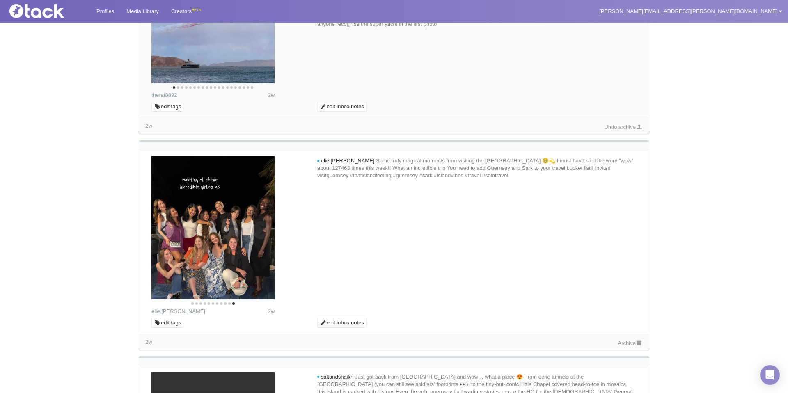
click at [266, 226] on img at bounding box center [213, 227] width 123 height 143
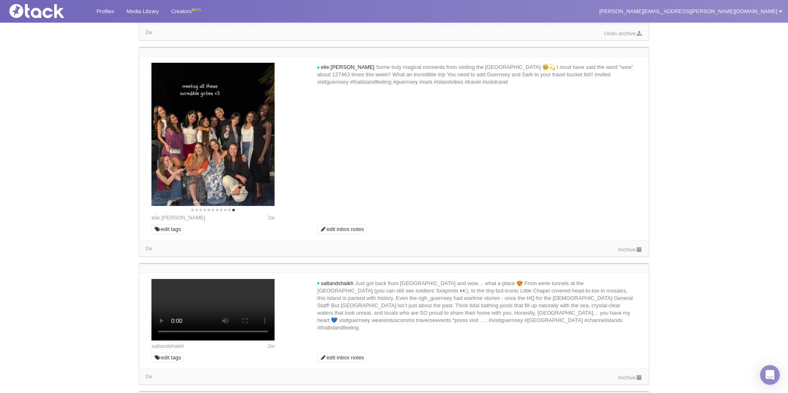
scroll to position [787, 0]
click at [620, 246] on div "Archive" at bounding box center [630, 250] width 25 height 9
click at [621, 250] on link "Archive" at bounding box center [630, 250] width 25 height 6
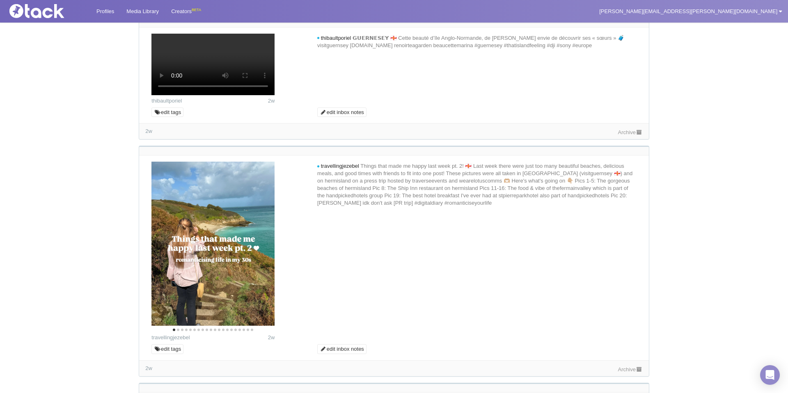
scroll to position [1281, 0]
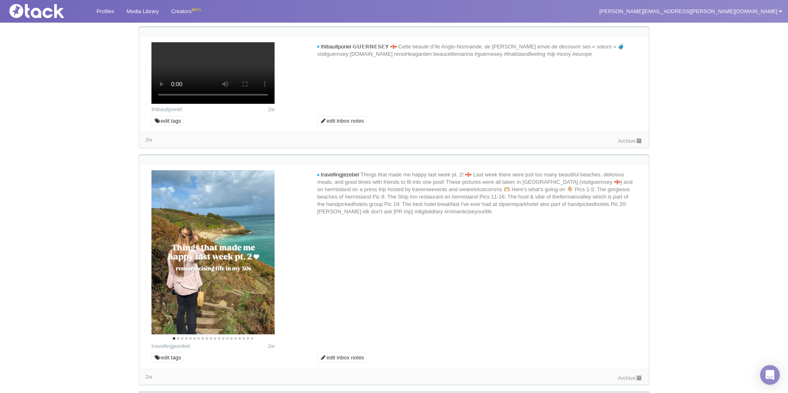
click at [623, 16] on link "Archive" at bounding box center [630, 13] width 25 height 6
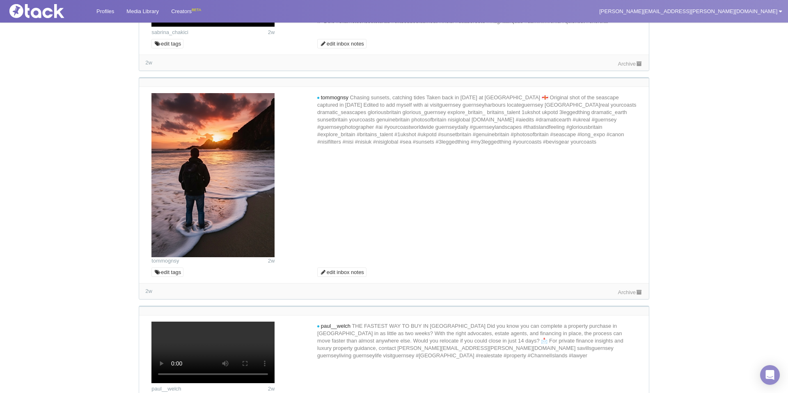
scroll to position [1843, 0]
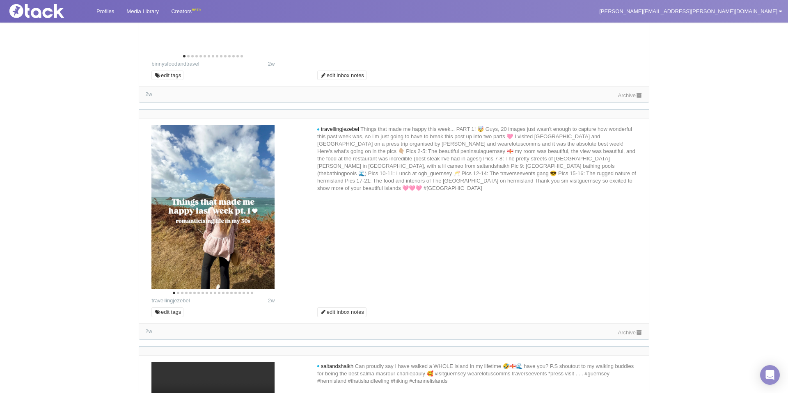
scroll to position [2338, 0]
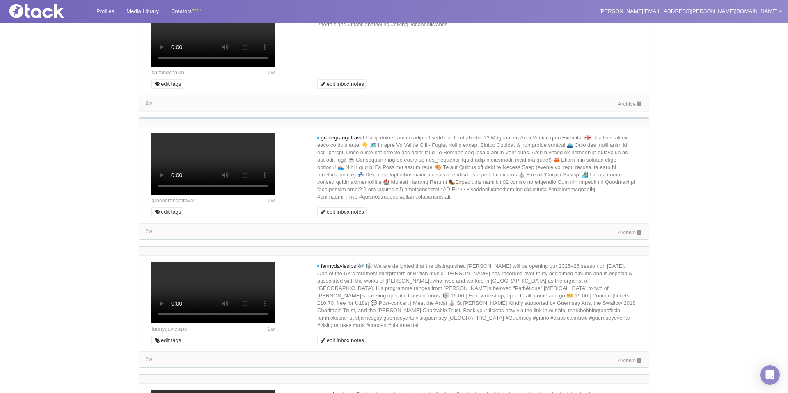
scroll to position [2636, 0]
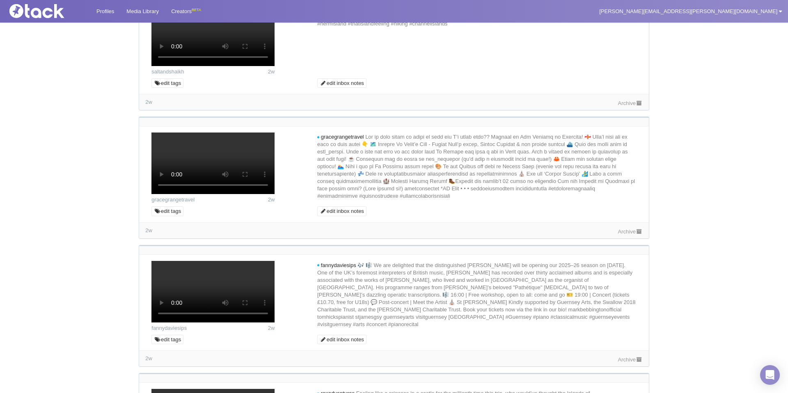
drag, startPoint x: 617, startPoint y: 294, endPoint x: 614, endPoint y: 297, distance: 5.2
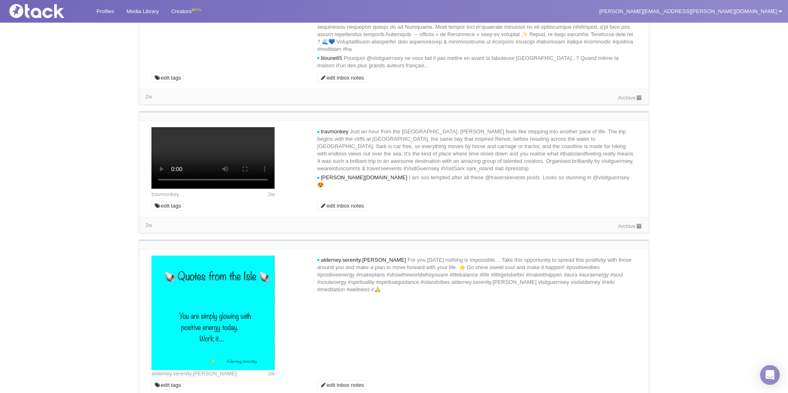
scroll to position [3795, 0]
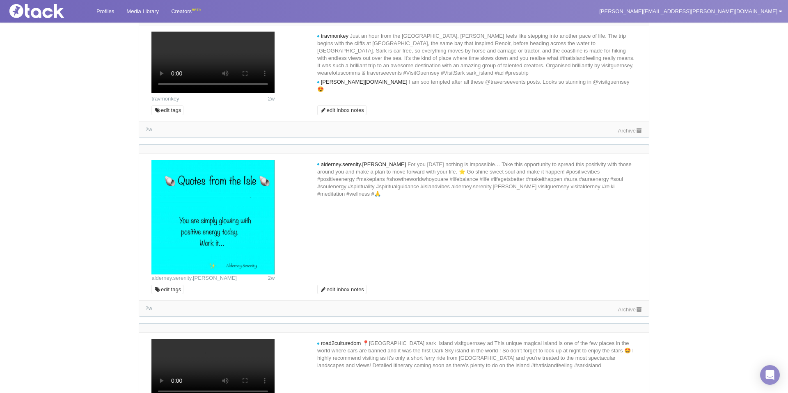
scroll to position [4048, 0]
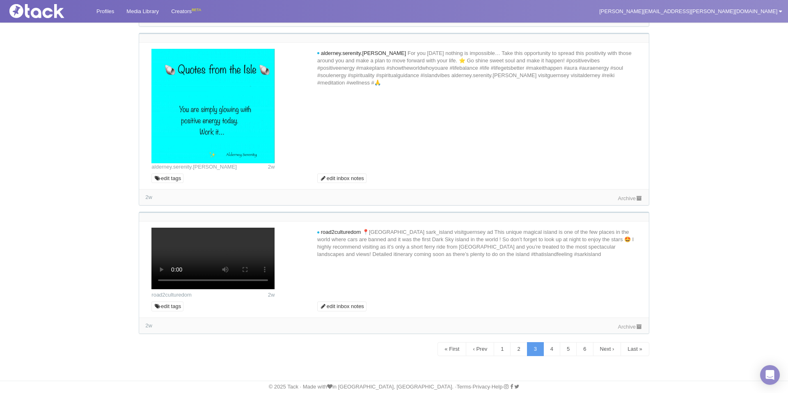
scroll to position [5627, 0]
click at [628, 202] on link "Archive" at bounding box center [630, 198] width 25 height 6
click at [550, 350] on link "4" at bounding box center [552, 349] width 17 height 14
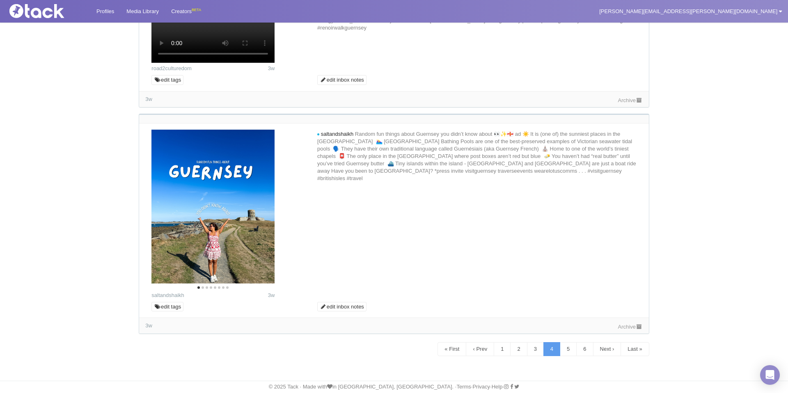
scroll to position [6086, 0]
click at [565, 346] on link "5" at bounding box center [568, 349] width 17 height 14
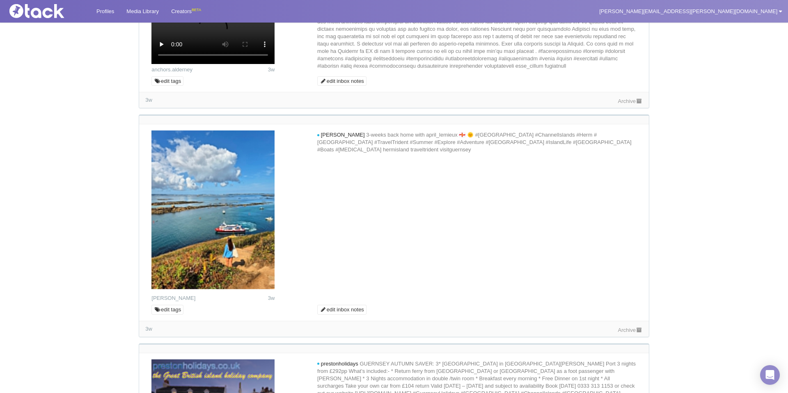
scroll to position [2947, 0]
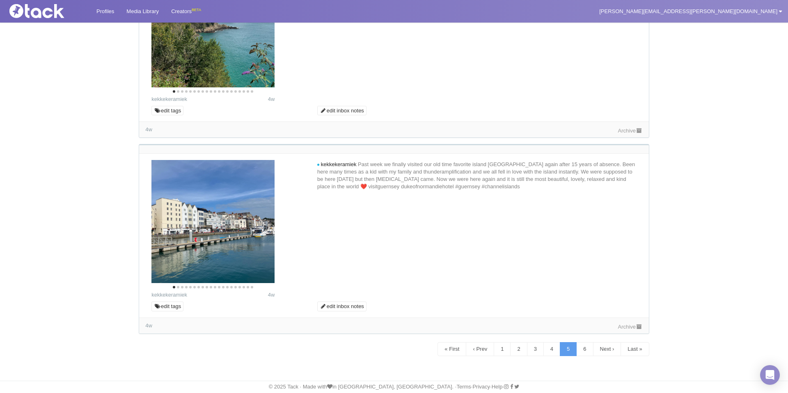
scroll to position [4550, 0]
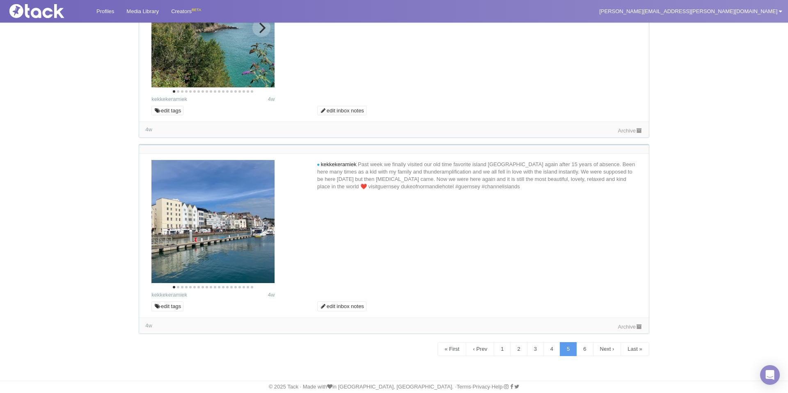
click at [262, 33] on icon "Next" at bounding box center [263, 28] width 7 height 11
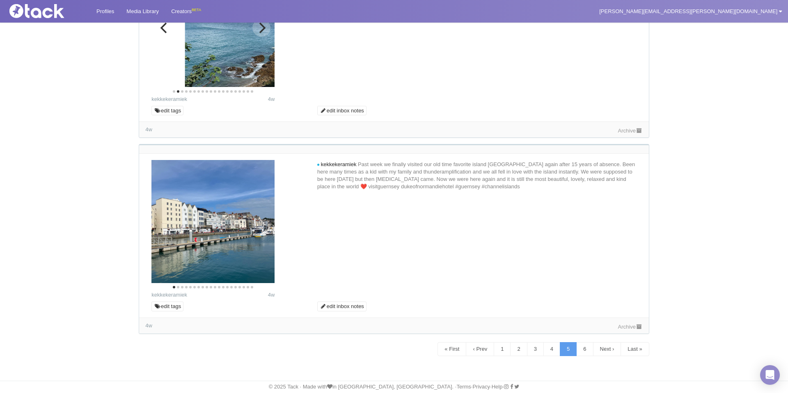
click at [262, 33] on icon "Next" at bounding box center [263, 28] width 7 height 11
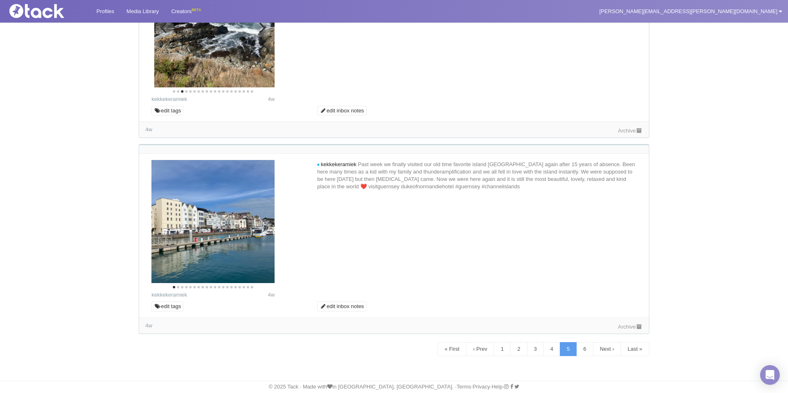
click at [262, 33] on icon "Next" at bounding box center [263, 28] width 7 height 11
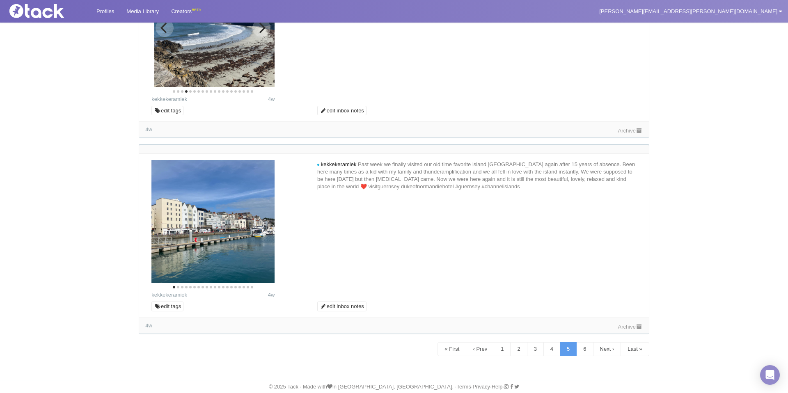
click at [262, 33] on icon "Next" at bounding box center [263, 28] width 7 height 11
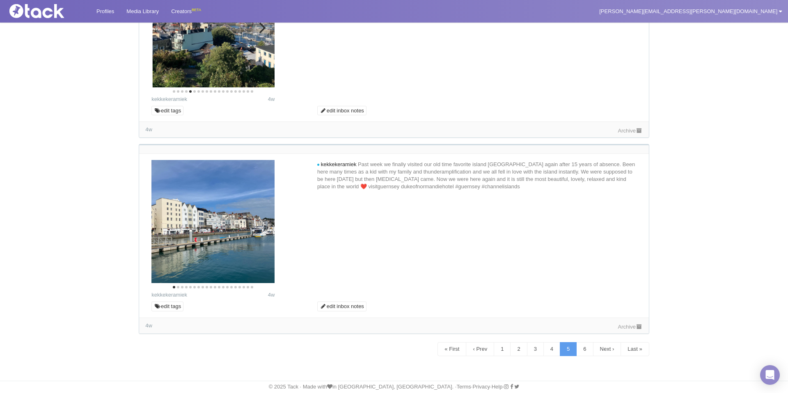
click at [262, 33] on icon "Next" at bounding box center [263, 28] width 7 height 11
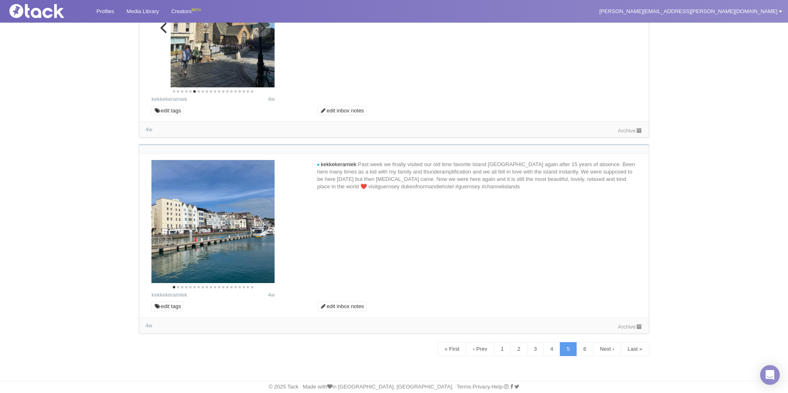
click at [262, 33] on icon "Next" at bounding box center [263, 28] width 7 height 11
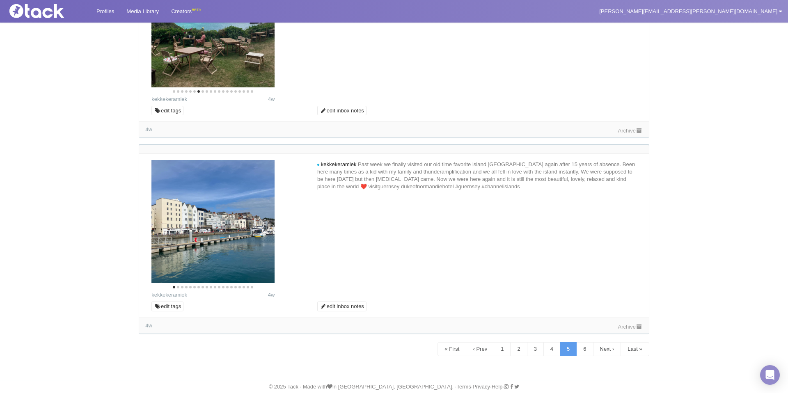
click at [630, 134] on link "Archive" at bounding box center [630, 131] width 25 height 6
click at [631, 329] on link "Archive" at bounding box center [630, 327] width 25 height 6
click at [582, 350] on link "6" at bounding box center [585, 349] width 17 height 14
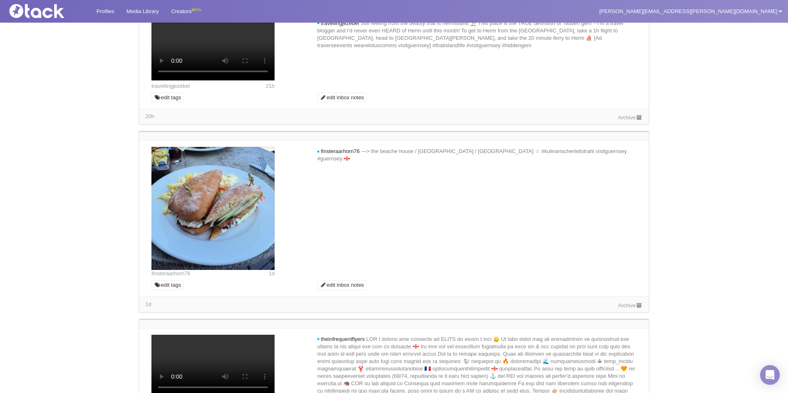
scroll to position [0, 0]
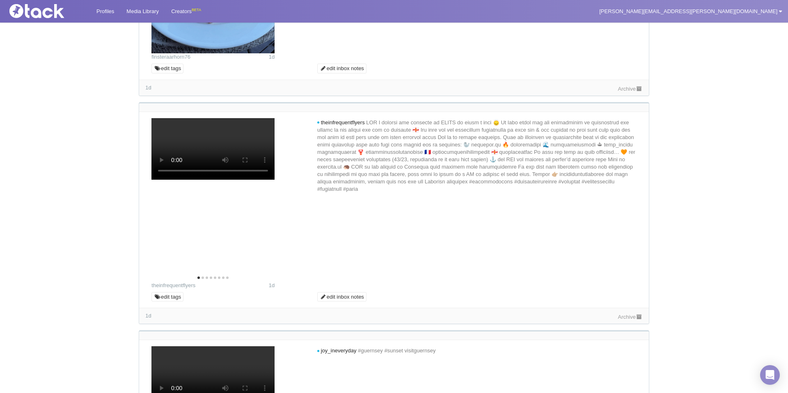
scroll to position [332, 0]
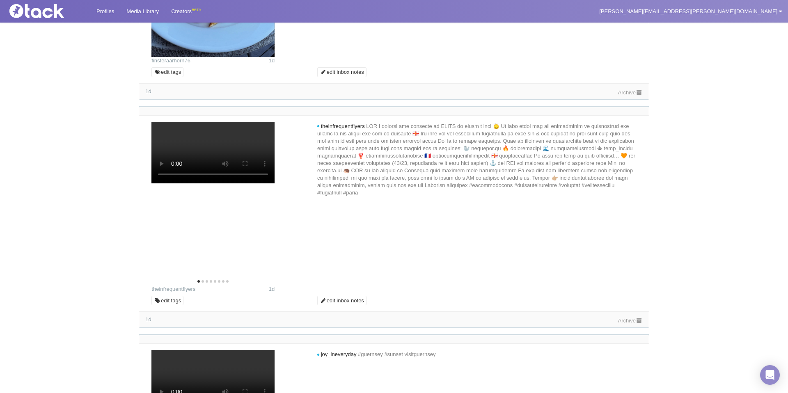
click at [631, 96] on link "Archive" at bounding box center [630, 93] width 25 height 6
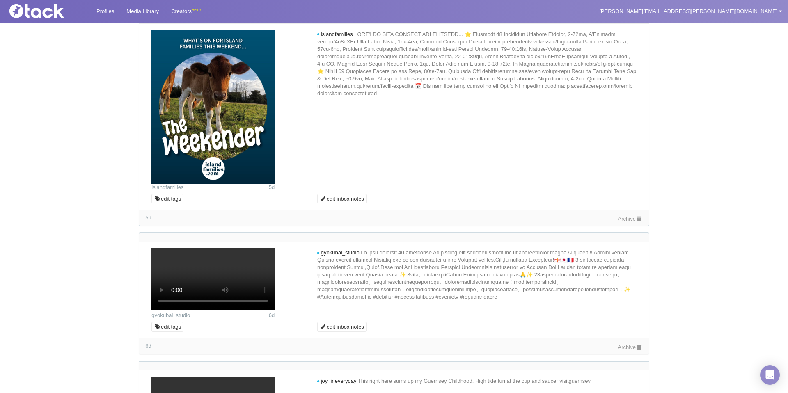
scroll to position [1937, 0]
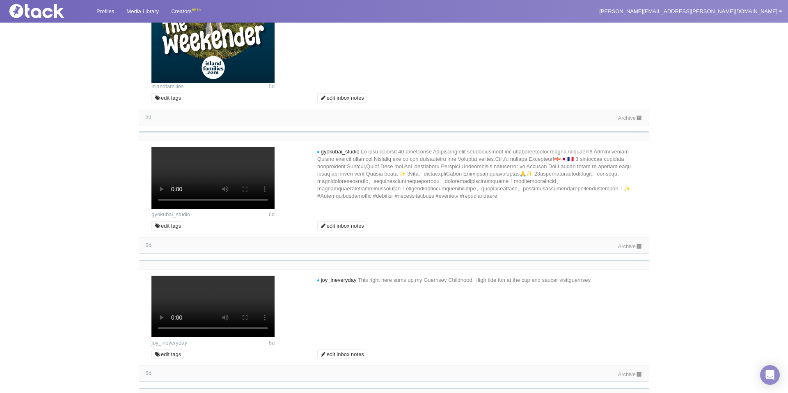
scroll to position [2035, 0]
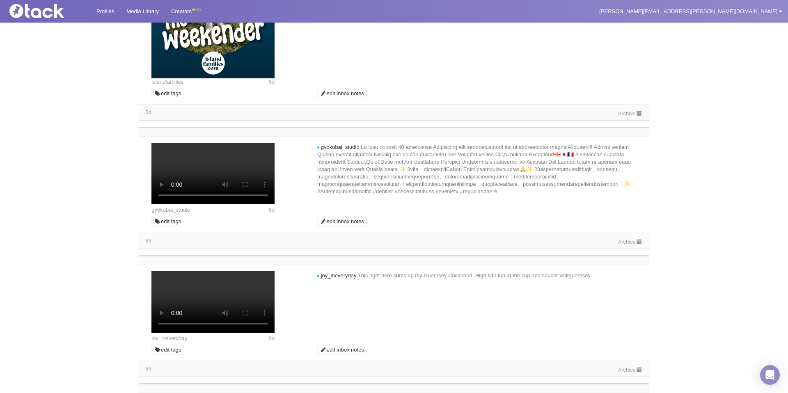
scroll to position [2038, 0]
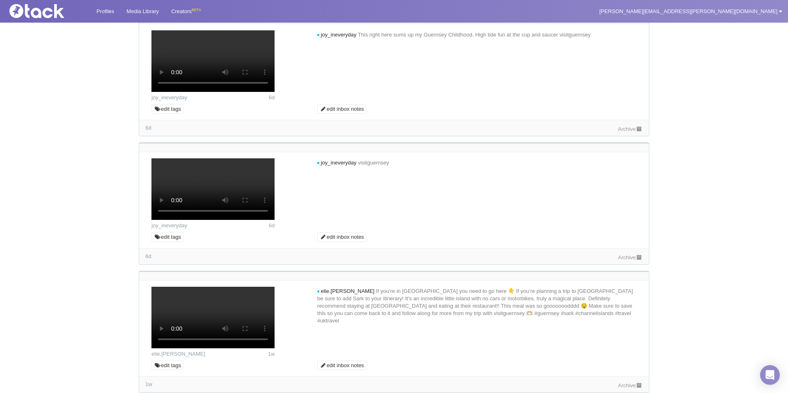
scroll to position [2278, 0]
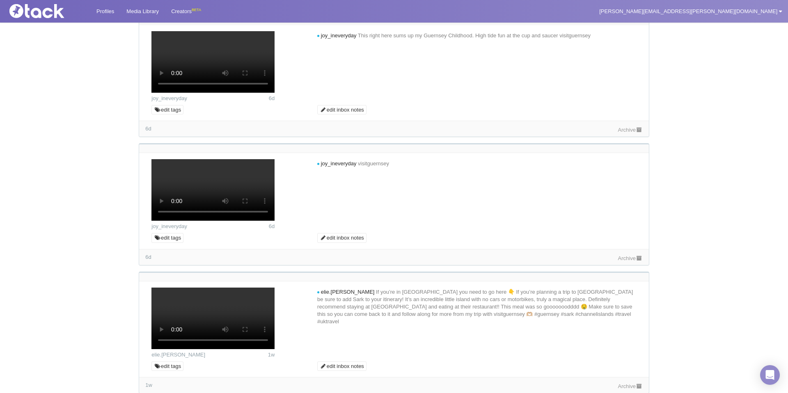
drag, startPoint x: 264, startPoint y: 170, endPoint x: 293, endPoint y: 171, distance: 29.2
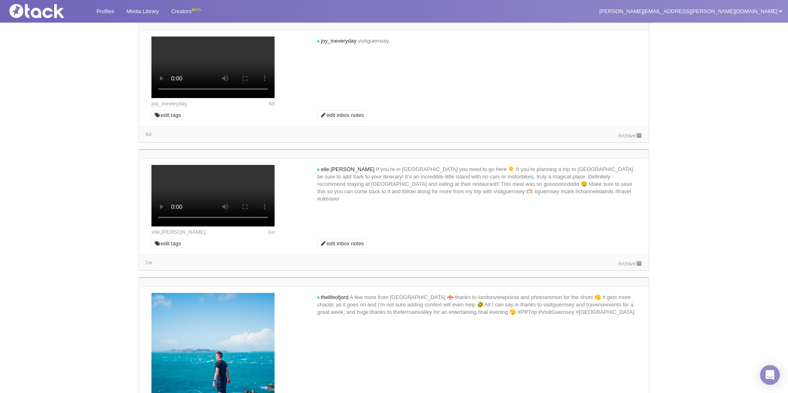
scroll to position [2536, 0]
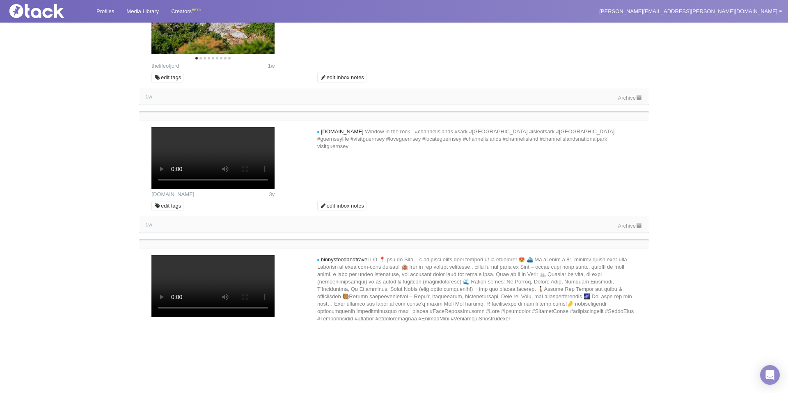
scroll to position [2804, 0]
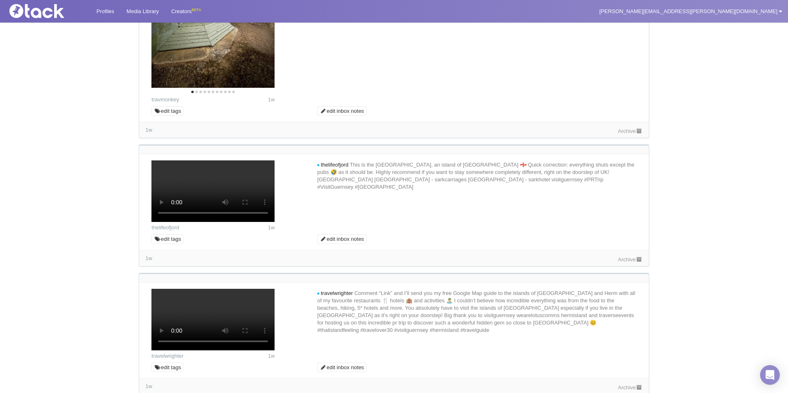
scroll to position [3409, 0]
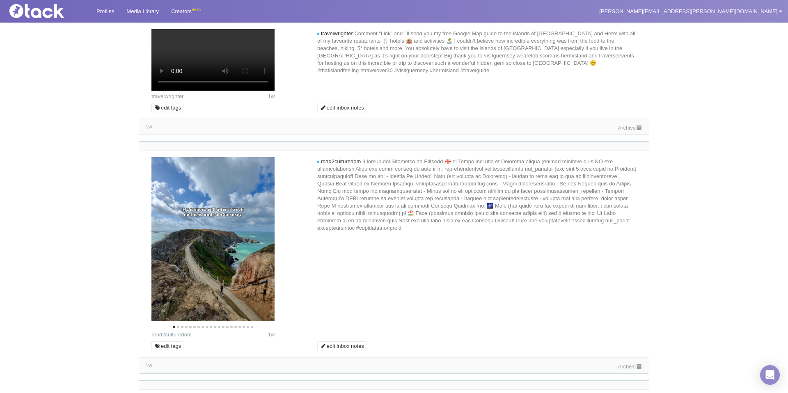
scroll to position [3628, 0]
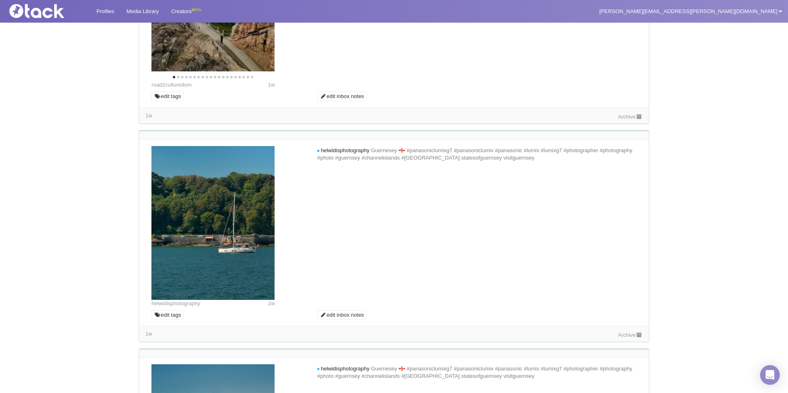
scroll to position [3876, 0]
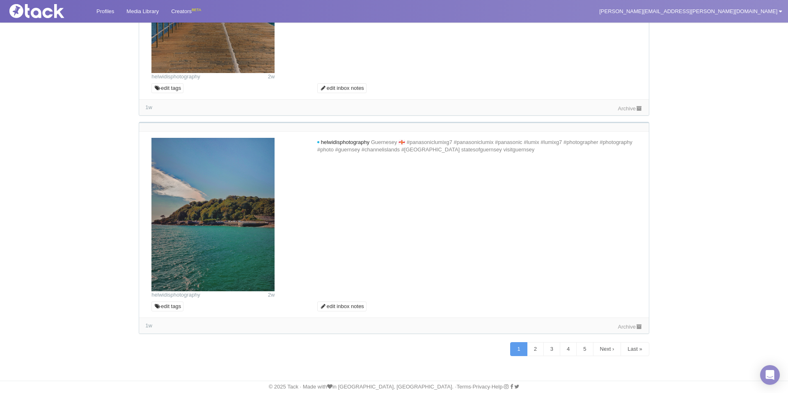
scroll to position [4581, 0]
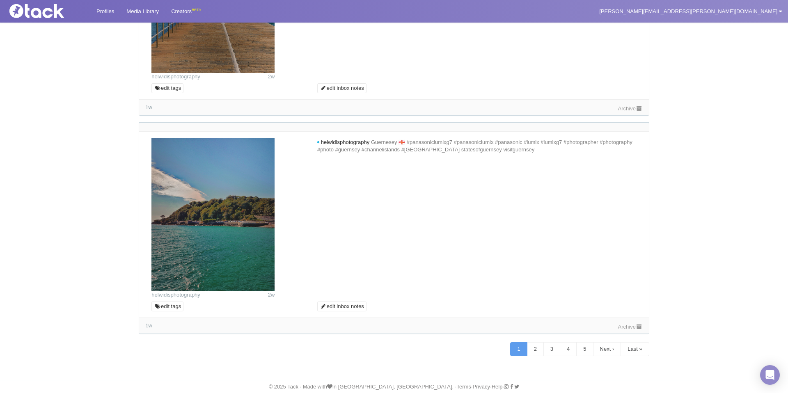
click at [527, 349] on link "2" at bounding box center [535, 349] width 17 height 14
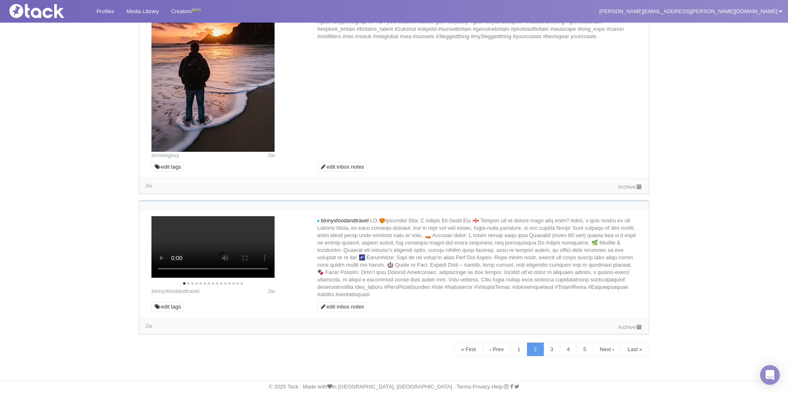
scroll to position [4509, 0]
drag, startPoint x: 627, startPoint y: 261, endPoint x: 609, endPoint y: 274, distance: 21.4
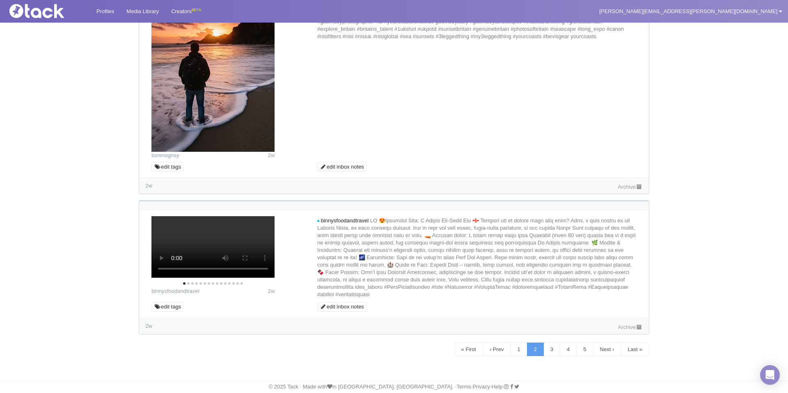
scroll to position [5939, 0]
click at [260, 247] on icon "Next" at bounding box center [263, 250] width 7 height 11
click at [546, 349] on link "3" at bounding box center [552, 350] width 17 height 14
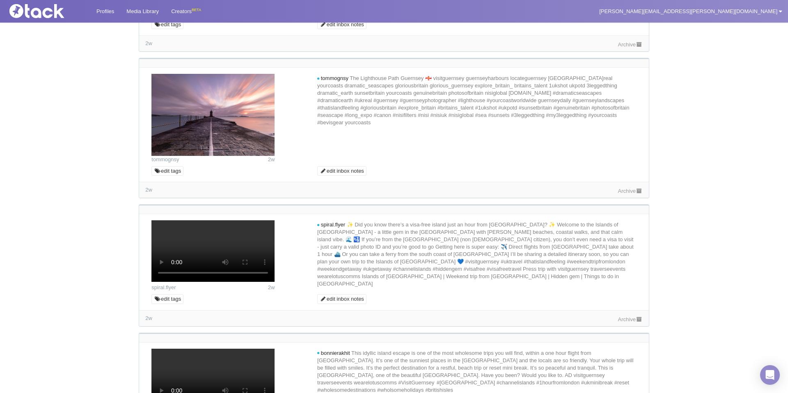
scroll to position [1554, 0]
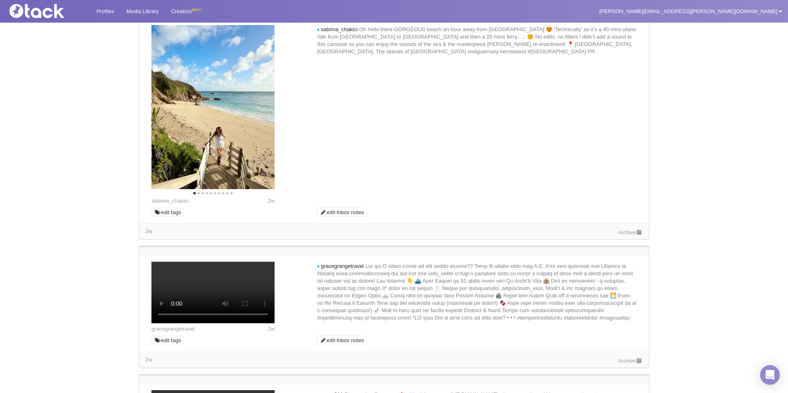
scroll to position [3139, 0]
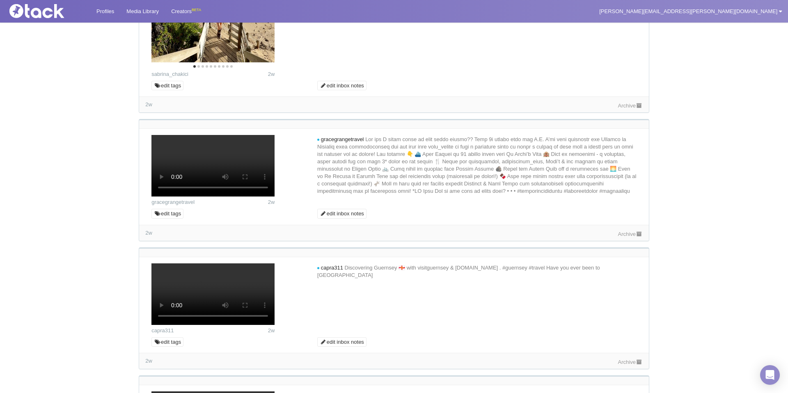
scroll to position [3244, 0]
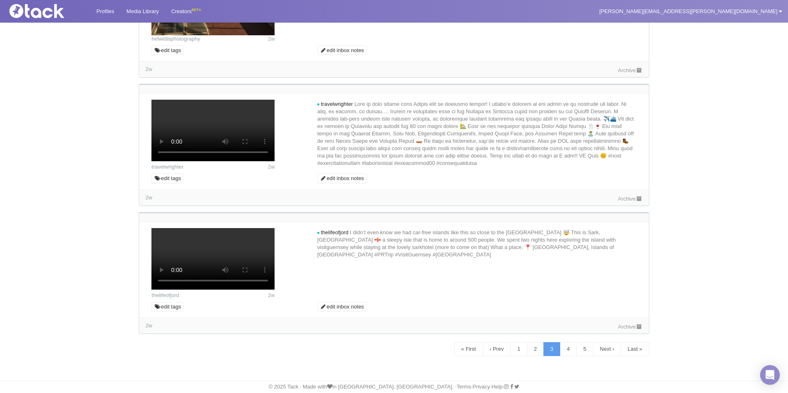
scroll to position [4398, 0]
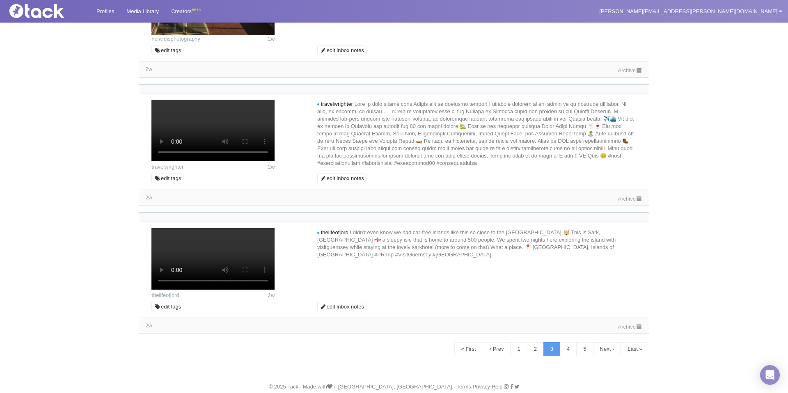
scroll to position [6183, 0]
click at [563, 352] on link "4" at bounding box center [568, 349] width 17 height 14
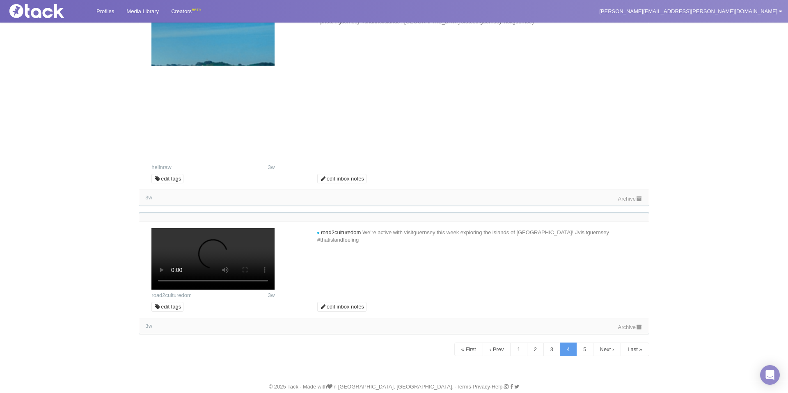
scroll to position [5340, 0]
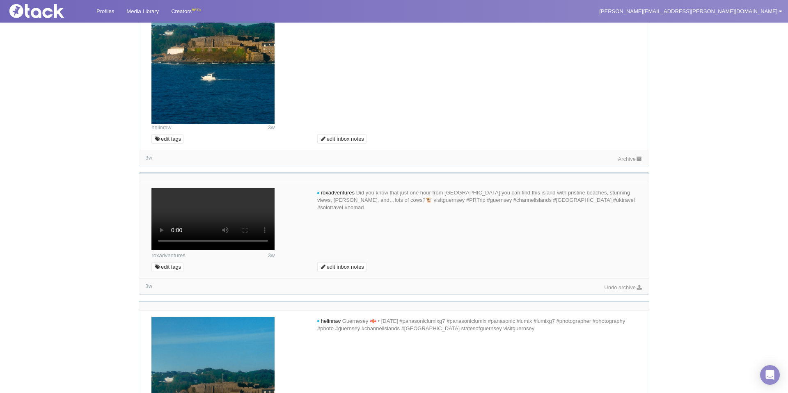
scroll to position [3607, 0]
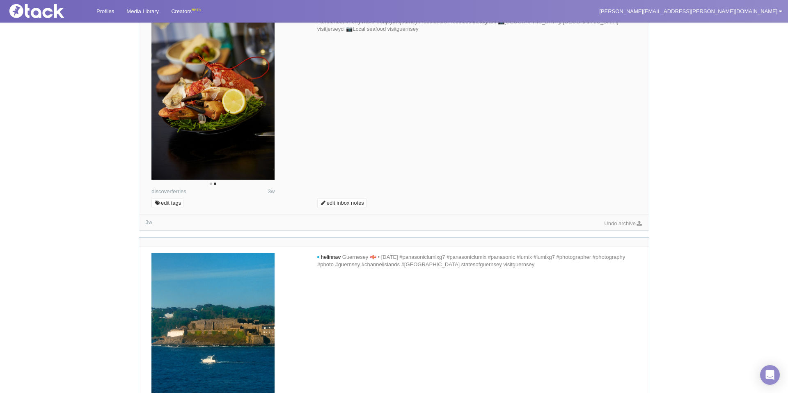
scroll to position [3409, 0]
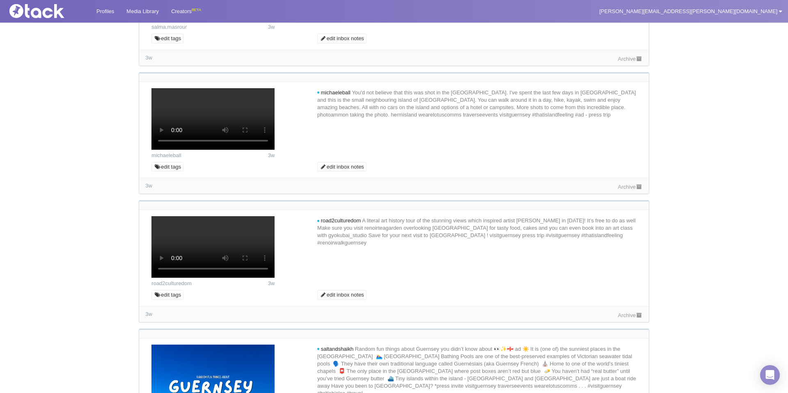
scroll to position [1843, 0]
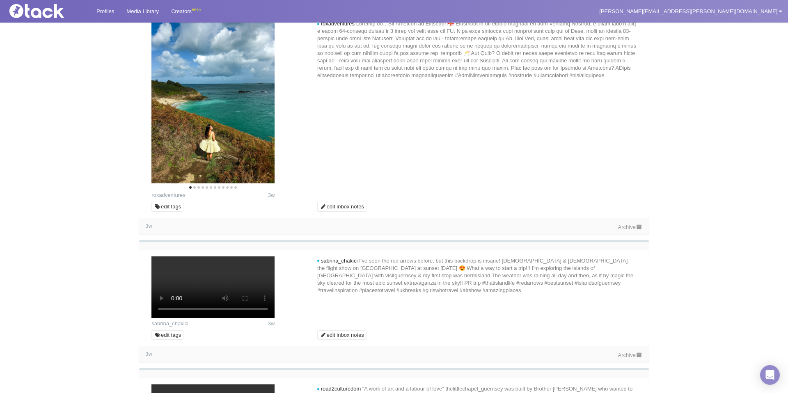
scroll to position [936, 0]
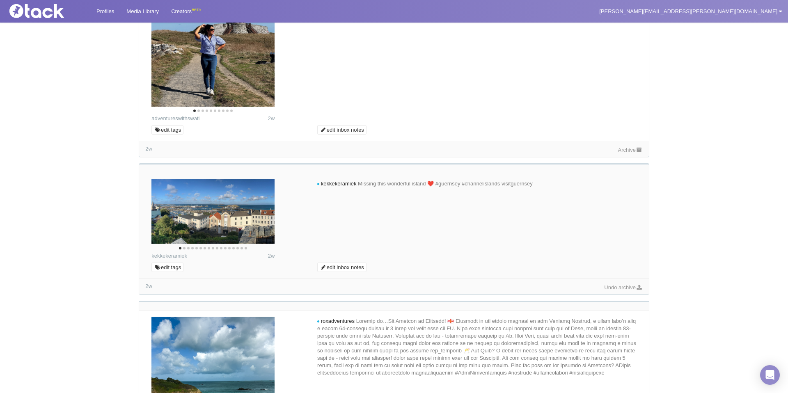
scroll to position [776, 0]
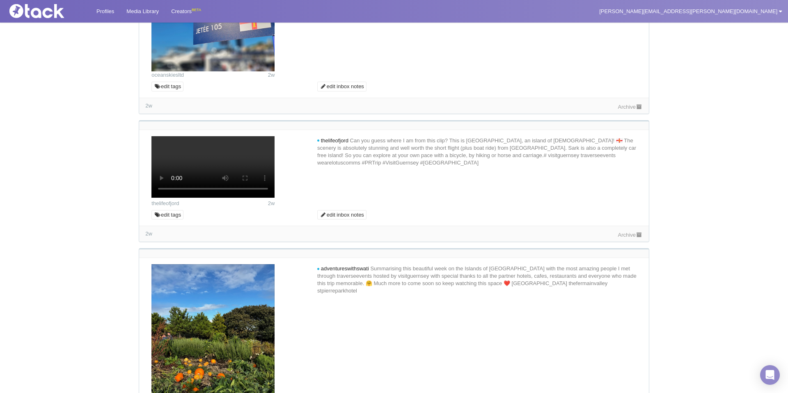
scroll to position [282, 0]
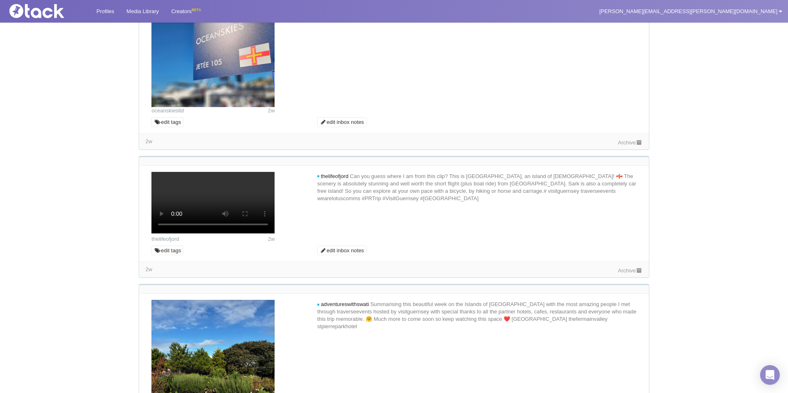
click at [629, 147] on div "Archive" at bounding box center [630, 142] width 25 height 9
click at [629, 146] on link "Archive" at bounding box center [630, 143] width 25 height 6
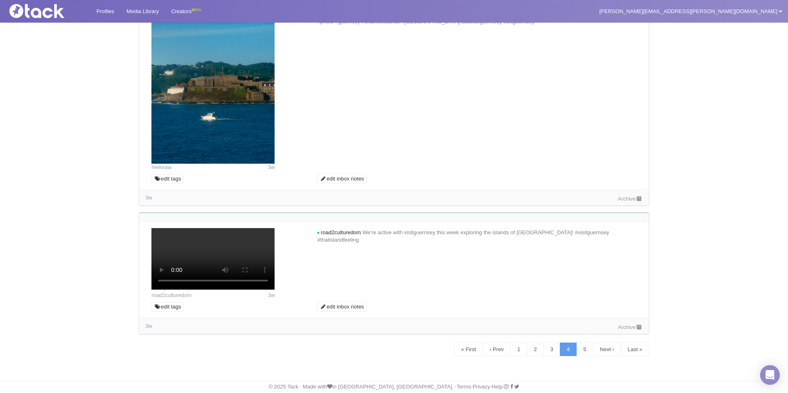
scroll to position [5889, 0]
click at [578, 350] on link "5" at bounding box center [585, 350] width 17 height 14
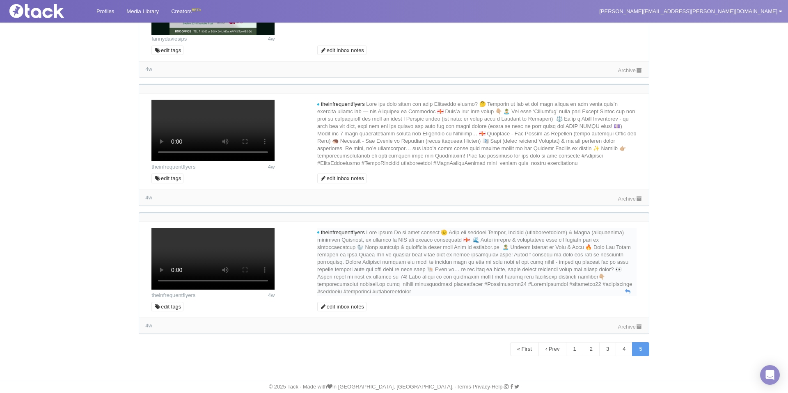
scroll to position [735, 0]
click at [630, 202] on link "Archive" at bounding box center [630, 199] width 25 height 6
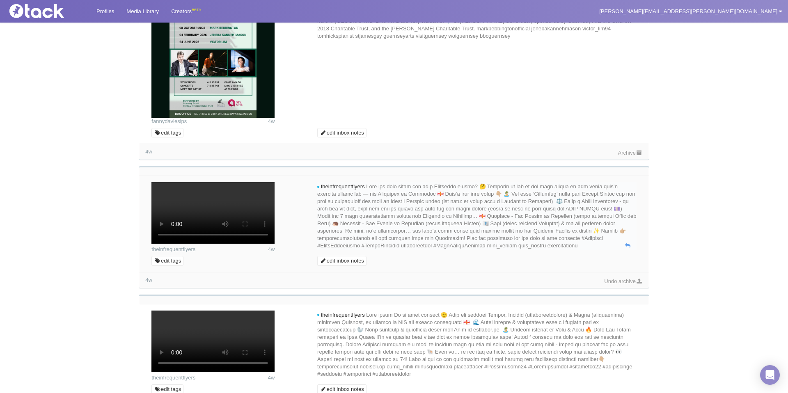
scroll to position [471, 0]
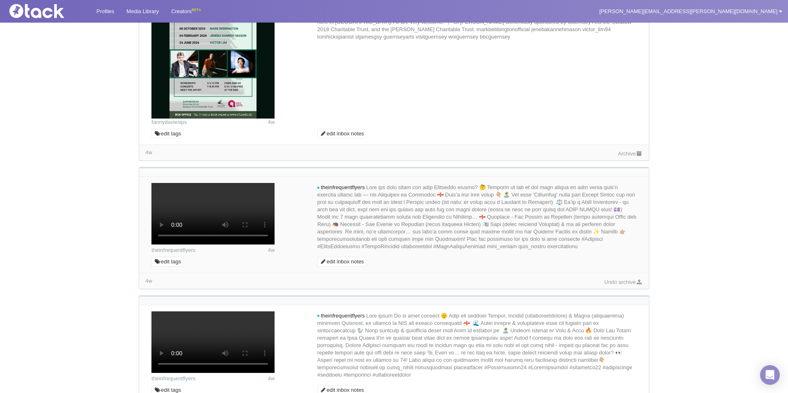
click at [621, 157] on link "Archive" at bounding box center [630, 154] width 25 height 6
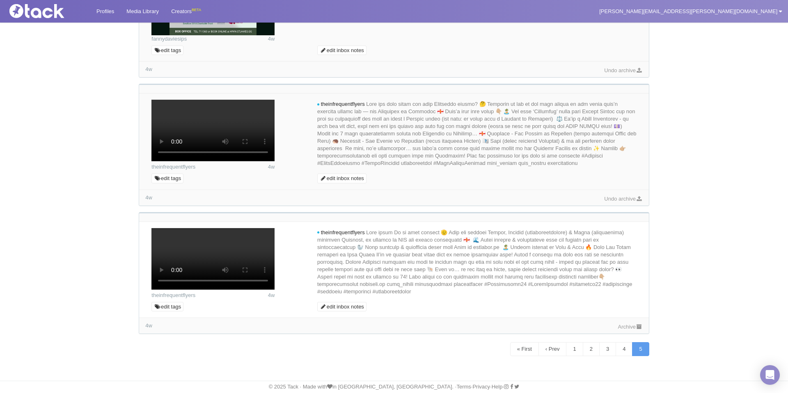
scroll to position [1021, 0]
click at [622, 326] on link "Archive" at bounding box center [630, 327] width 25 height 6
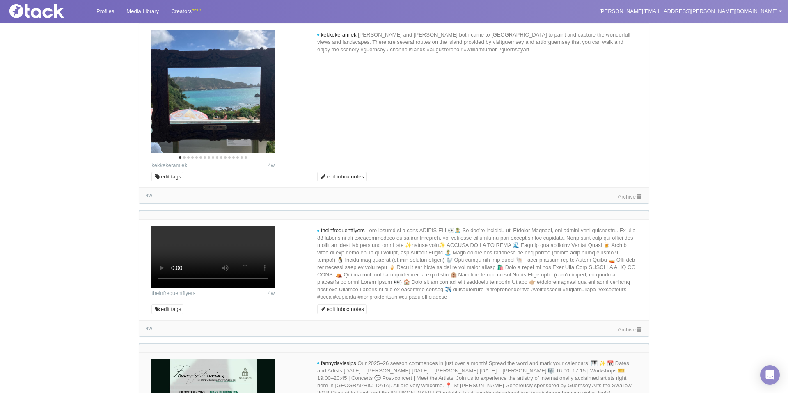
scroll to position [0, 0]
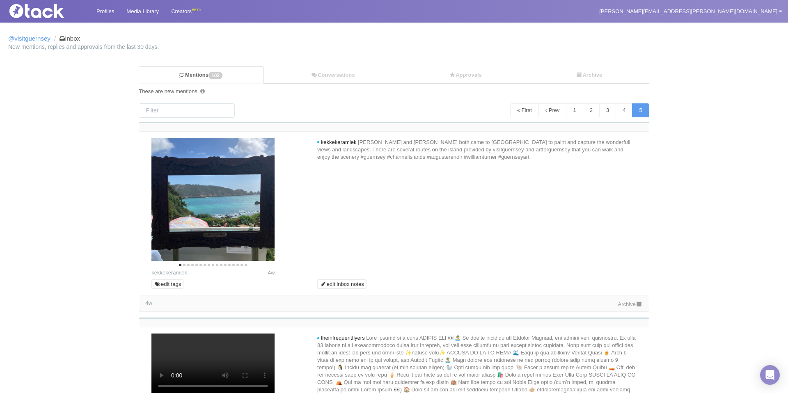
click at [623, 306] on link "Archive" at bounding box center [630, 304] width 25 height 6
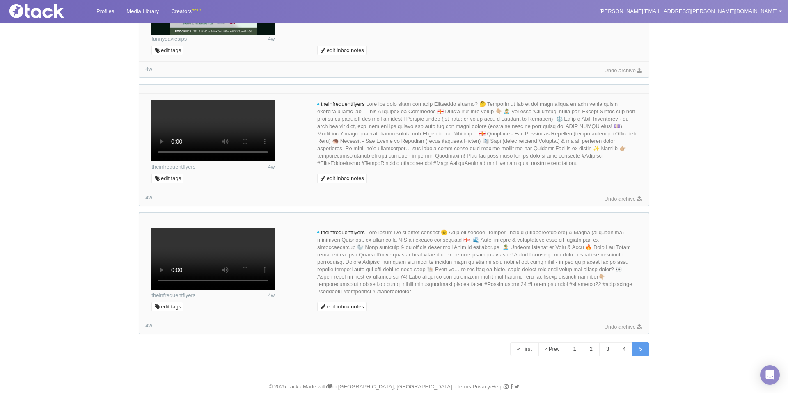
scroll to position [1010, 0]
